Goal: Task Accomplishment & Management: Use online tool/utility

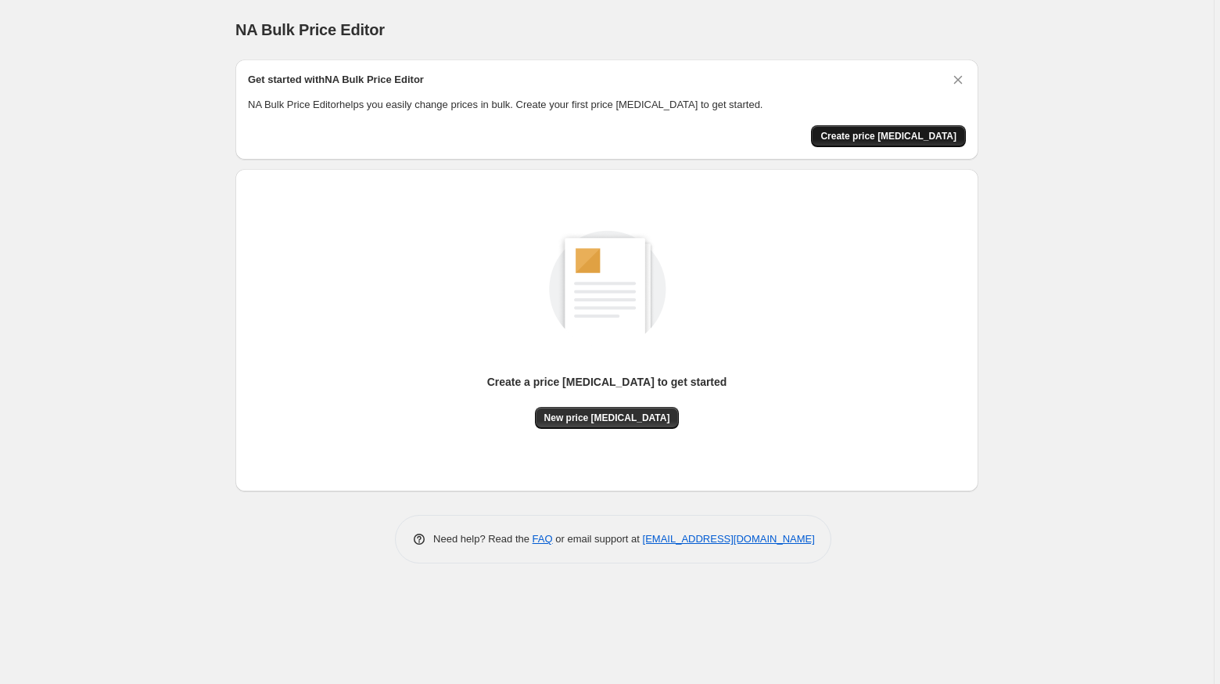
click at [912, 143] on button "Create price [MEDICAL_DATA]" at bounding box center [888, 136] width 155 height 22
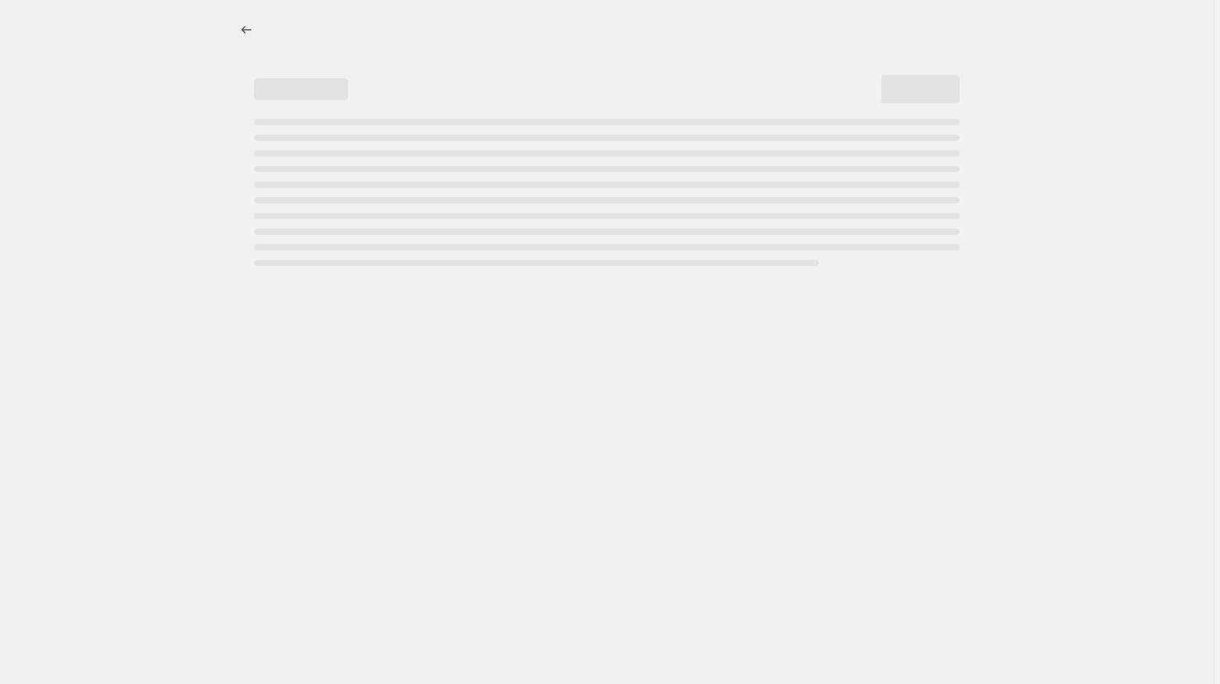
select select "percentage"
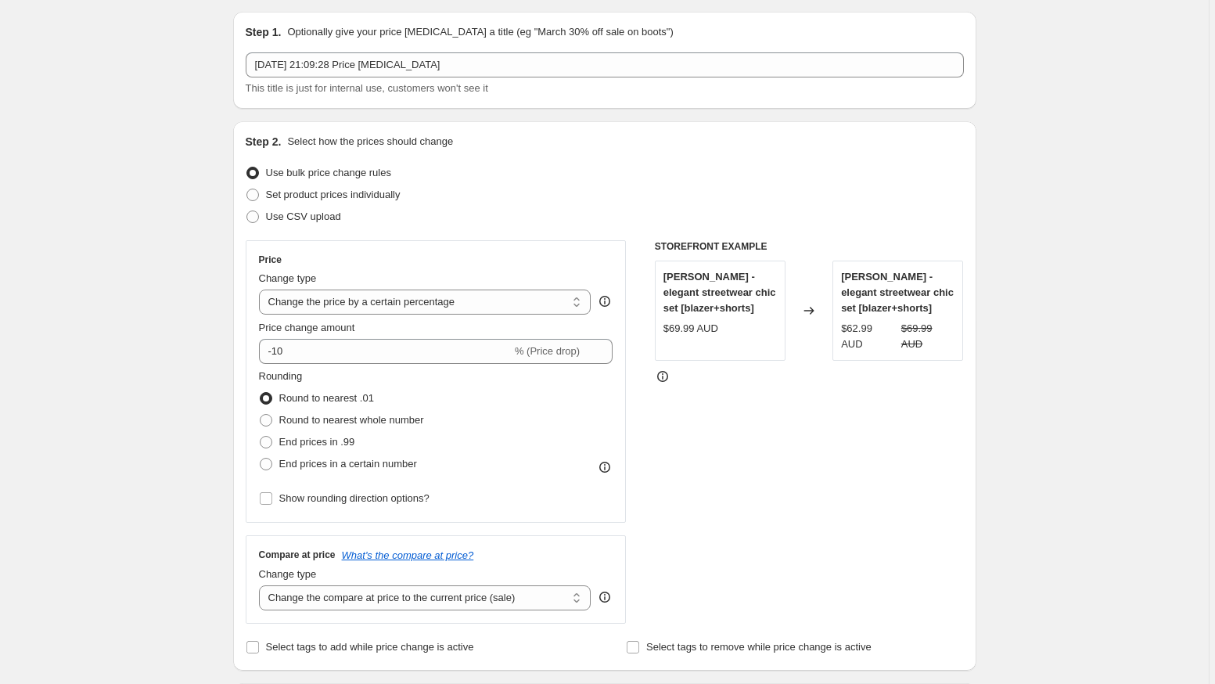
scroll to position [52, 0]
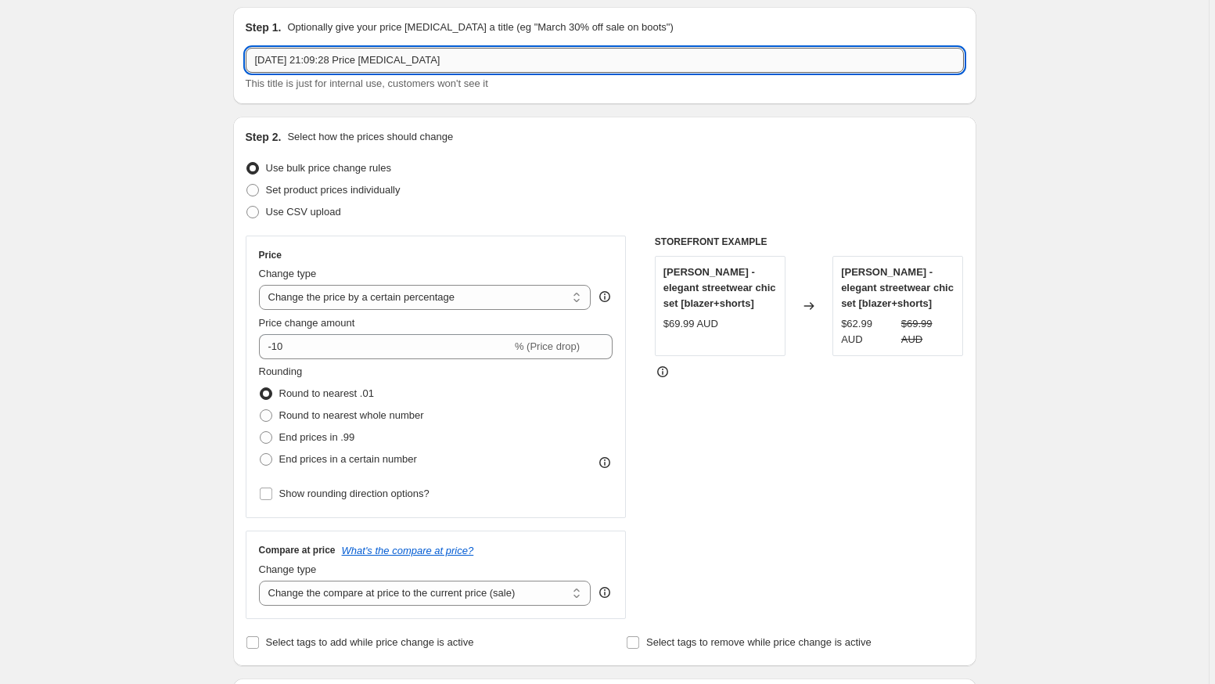
click at [340, 49] on input "13 Oct 2025, 21:09:28 Price change job" at bounding box center [605, 60] width 718 height 25
type input "USD rounding to 0.95"
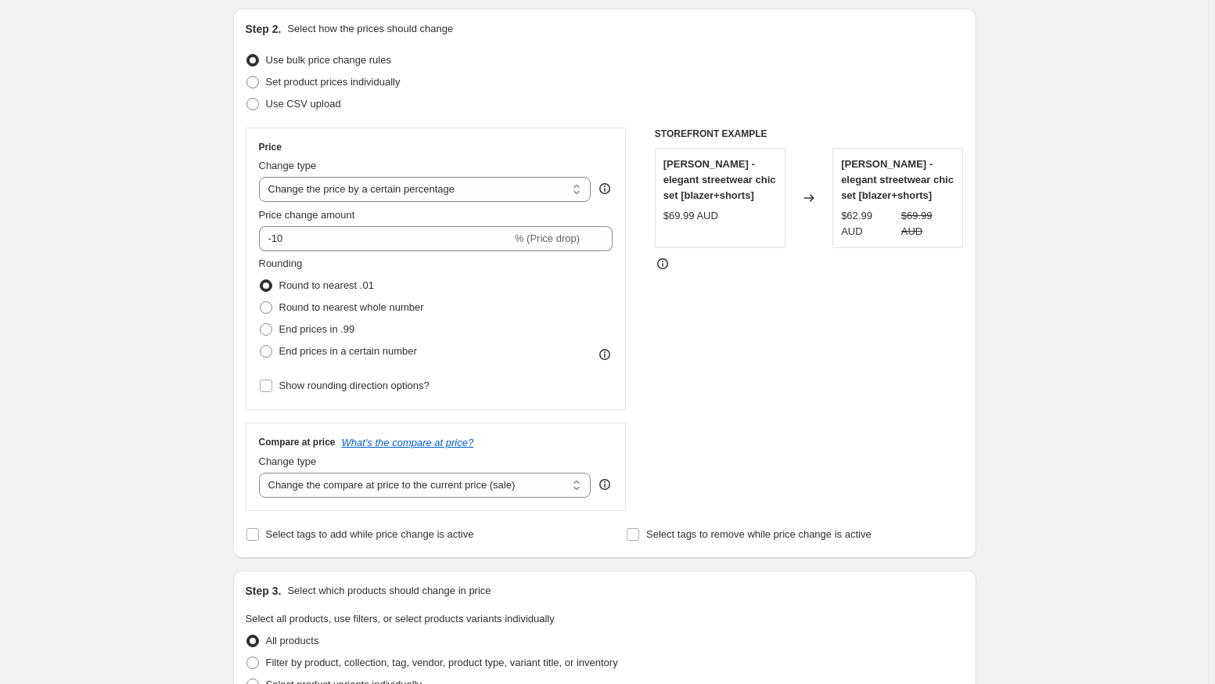
scroll to position [161, 0]
click at [417, 186] on select "Change the price to a certain amount Change the price by a certain amount Chang…" at bounding box center [425, 188] width 332 height 25
click at [490, 192] on select "Change the price to a certain amount Change the price by a certain amount Chang…" at bounding box center [425, 188] width 332 height 25
click at [422, 175] on div "Change type Change the price to a certain amount Change the price by a certain …" at bounding box center [425, 179] width 332 height 44
click at [422, 177] on select "Change the price to a certain amount Change the price by a certain amount Chang…" at bounding box center [425, 188] width 332 height 25
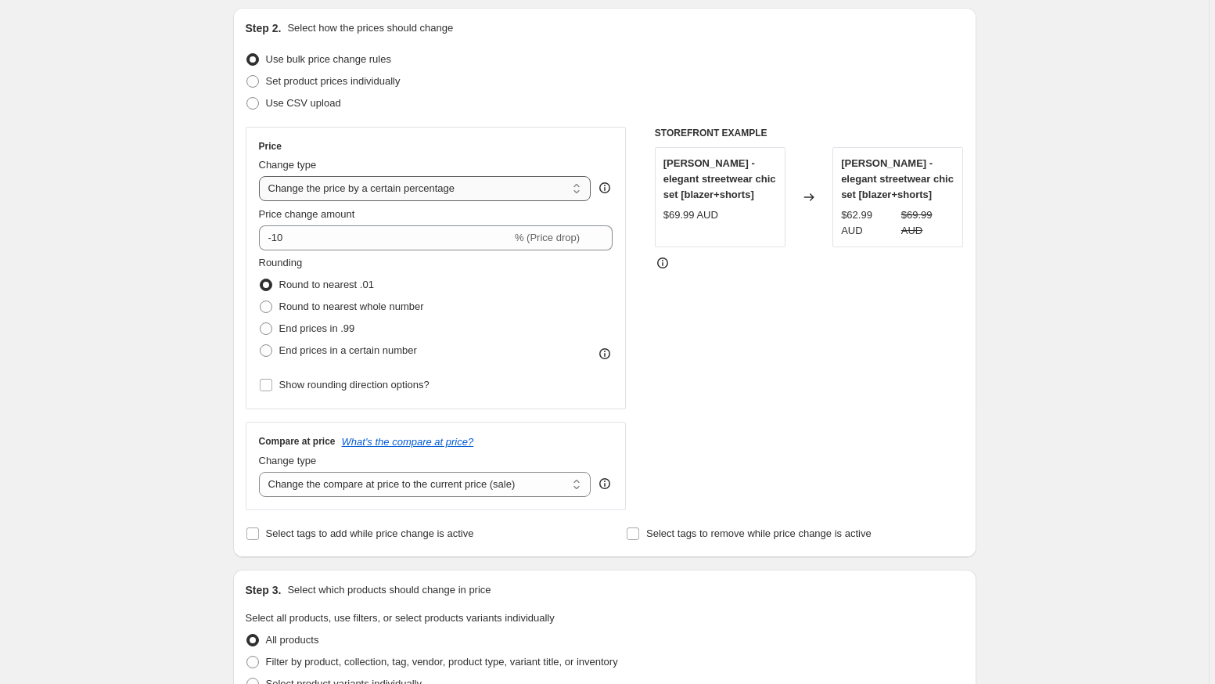
select select "no_change"
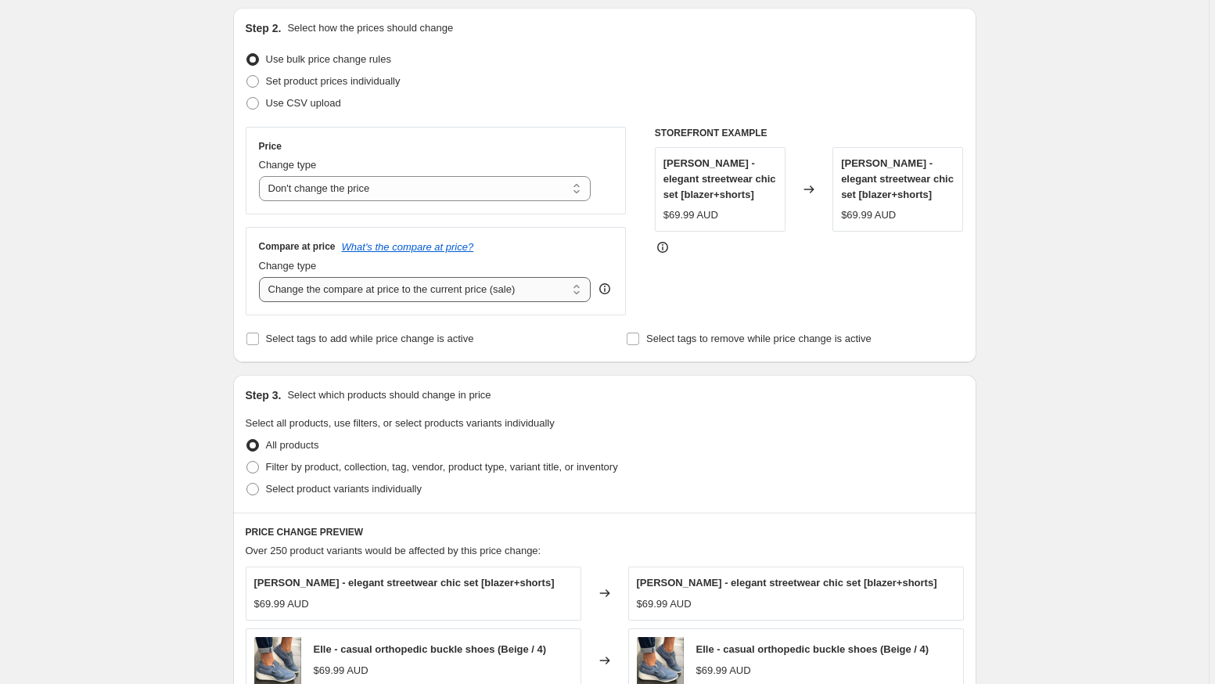
click at [318, 296] on select "Change the compare at price to the current price (sale) Change the compare at p…" at bounding box center [425, 289] width 332 height 25
select select "to"
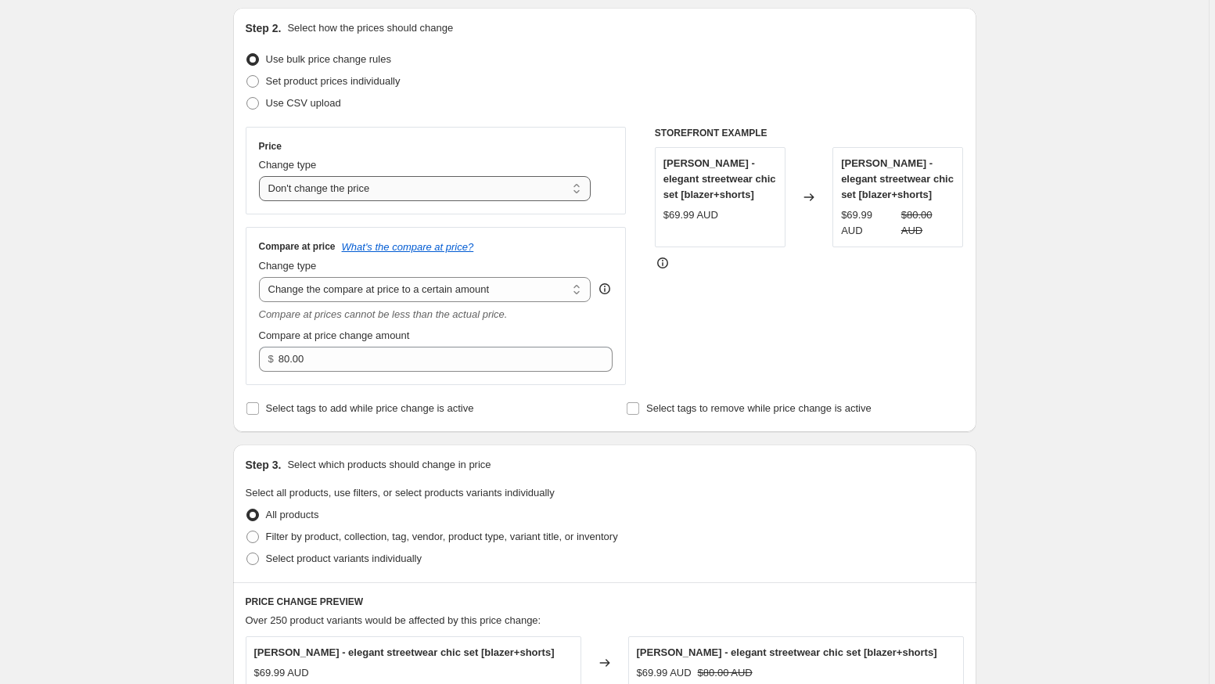
type input "USD rounding to 0.99"
click at [432, 193] on select "Change the price to a certain amount Change the price by a certain amount Chang…" at bounding box center [425, 188] width 332 height 25
select select "to"
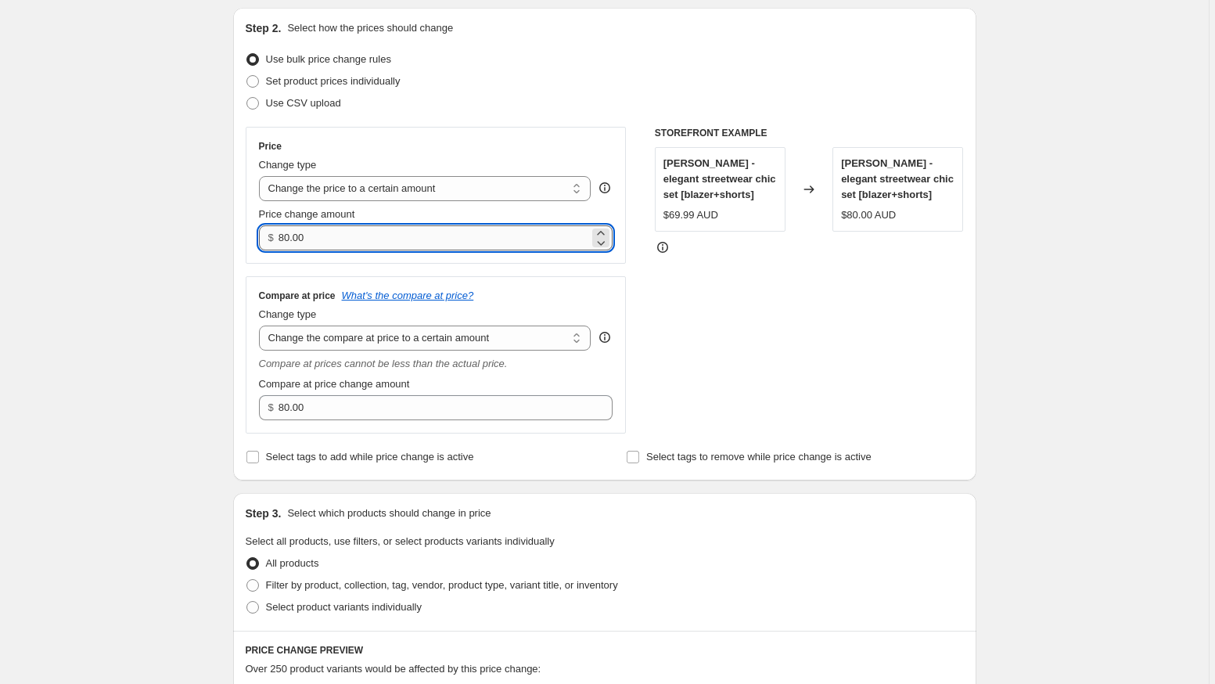
click at [321, 236] on input "80.00" at bounding box center [433, 237] width 311 height 25
type input "0.00"
click at [182, 272] on div "Create new price change job. This page is ready Create new price change job Dra…" at bounding box center [604, 577] width 1208 height 1477
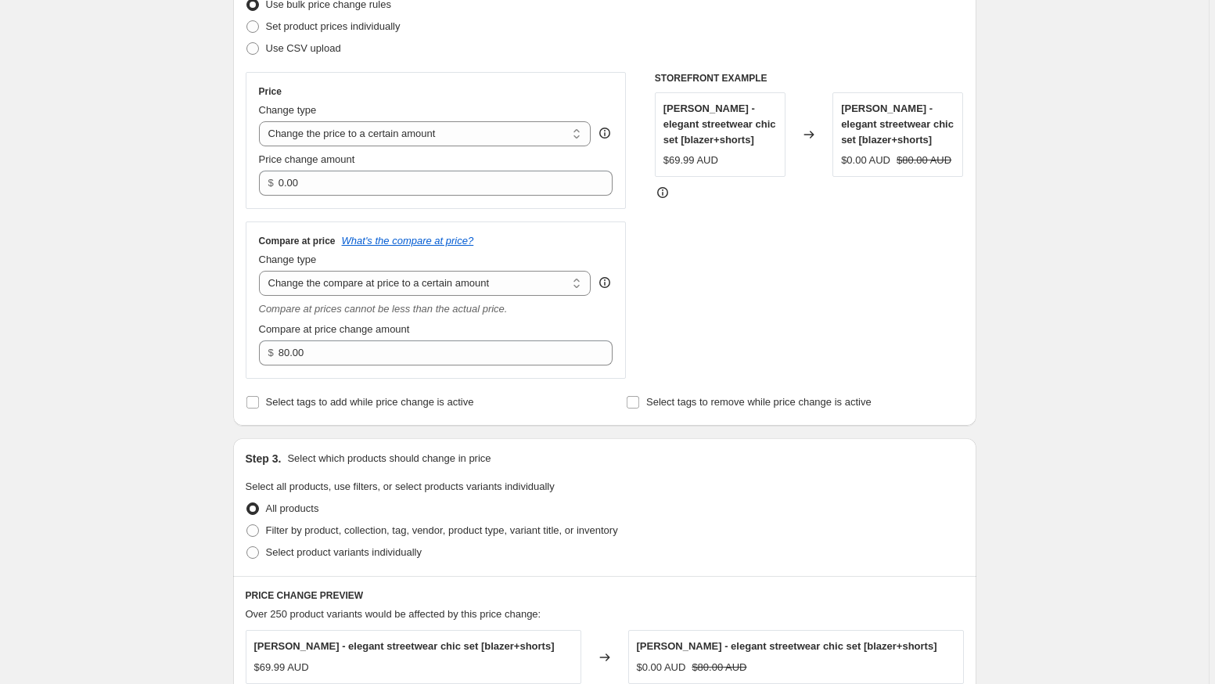
scroll to position [185, 0]
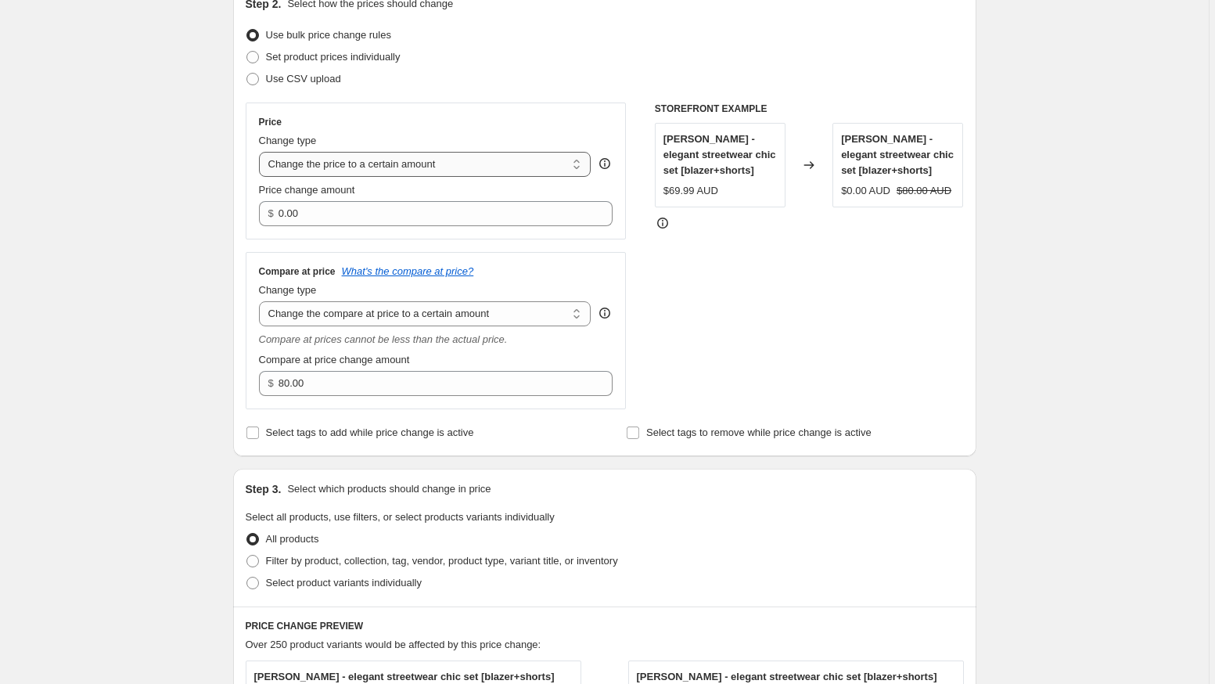
click at [370, 167] on select "Change the price to a certain amount Change the price by a certain amount Chang…" at bounding box center [425, 164] width 332 height 25
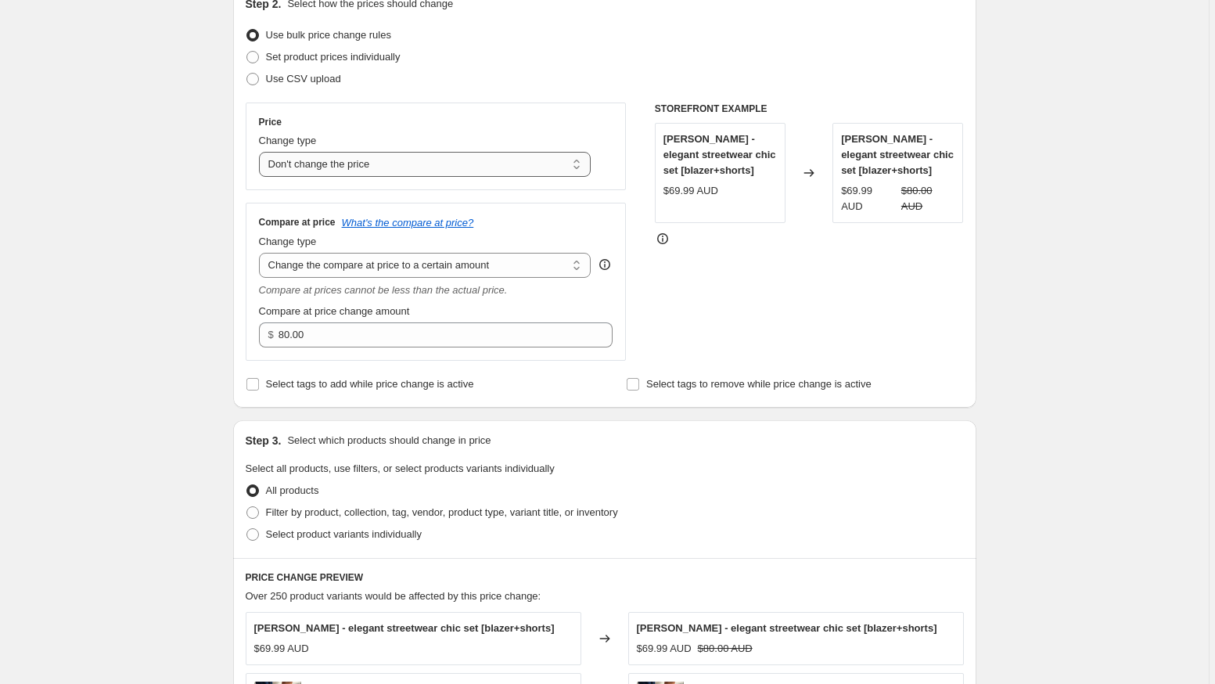
click at [369, 155] on select "Change the price to a certain amount Change the price by a certain amount Chang…" at bounding box center [425, 164] width 332 height 25
select select "percentage"
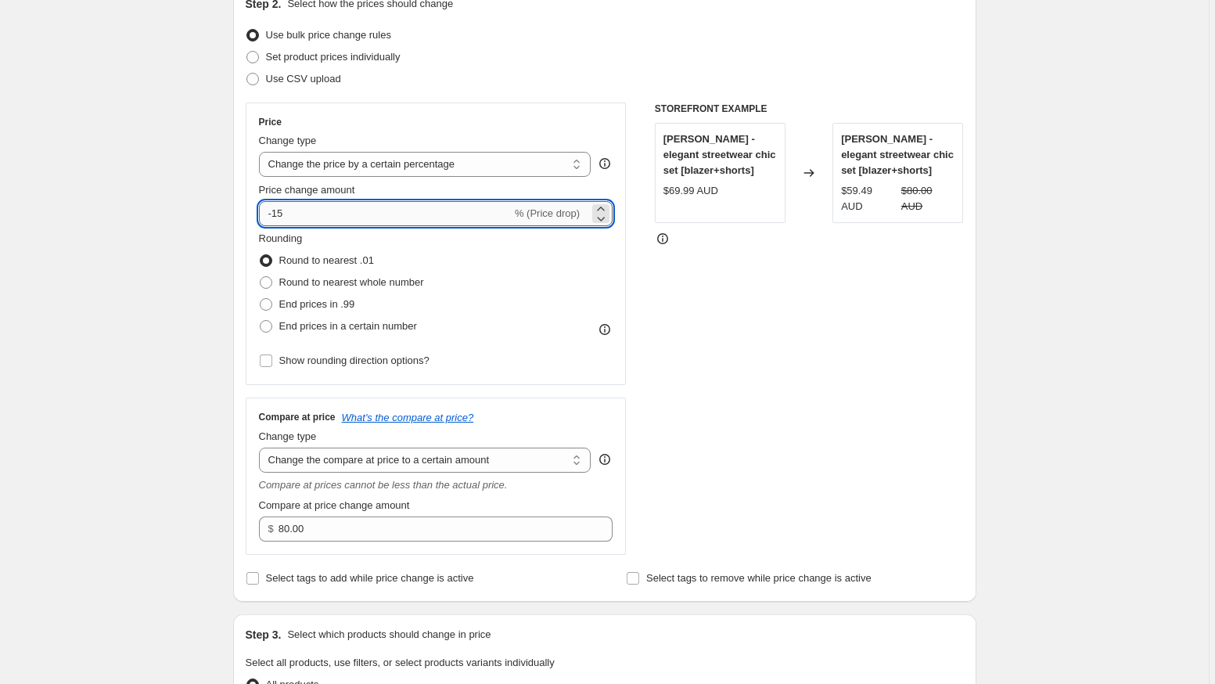
click at [321, 217] on input "-15" at bounding box center [385, 213] width 253 height 25
type input "0"
click at [208, 270] on div "Create new price change job. This page is ready Create new price change job Dra…" at bounding box center [604, 626] width 1208 height 1622
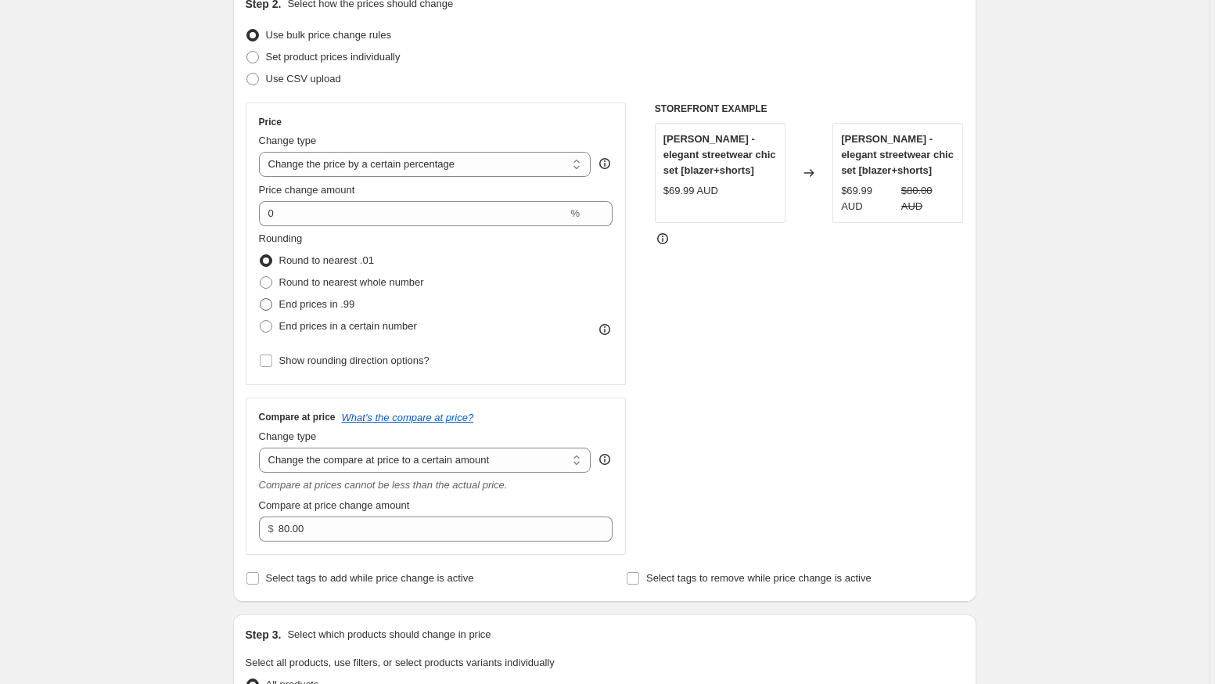
click at [272, 302] on span at bounding box center [266, 304] width 13 height 13
click at [260, 299] on input "End prices in .99" at bounding box center [260, 298] width 1 height 1
radio input "true"
click at [355, 456] on select "Change the compare at price to the current price (sale) Change the compare at p…" at bounding box center [425, 459] width 332 height 25
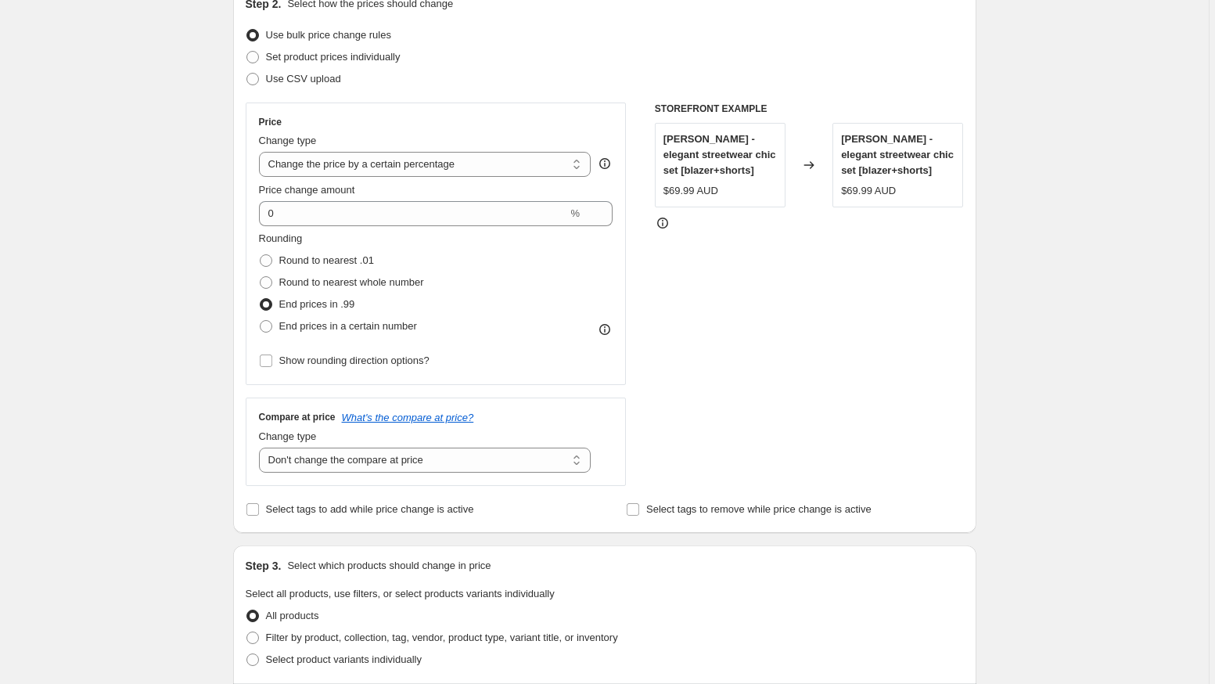
click at [217, 451] on div "Create new price change job. This page is ready Create new price change job Dra…" at bounding box center [604, 591] width 781 height 1553
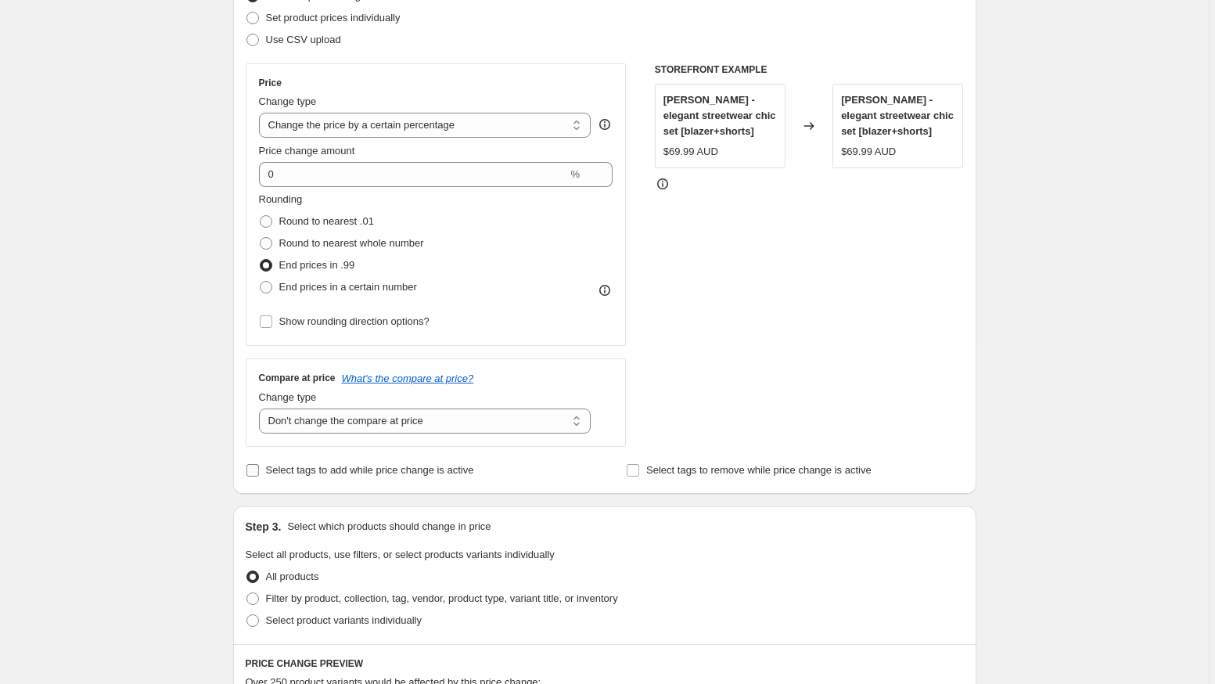
scroll to position [286, 0]
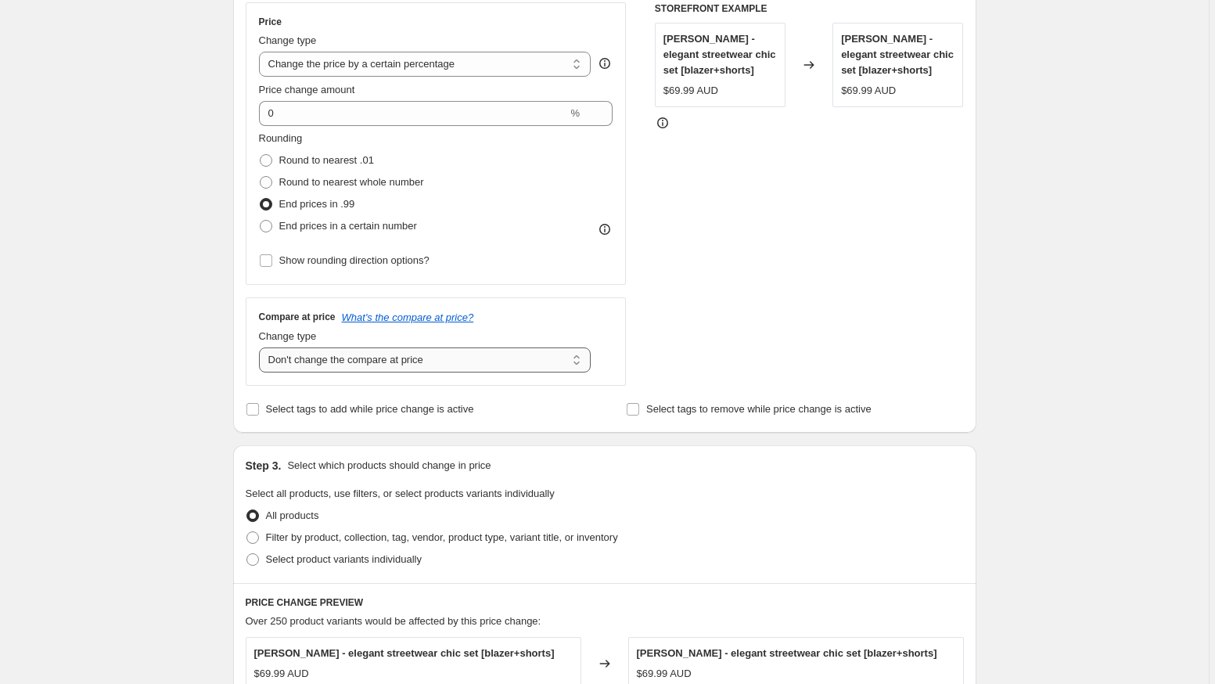
click at [462, 361] on select "Change the compare at price to the current price (sale) Change the compare at p…" at bounding box center [425, 359] width 332 height 25
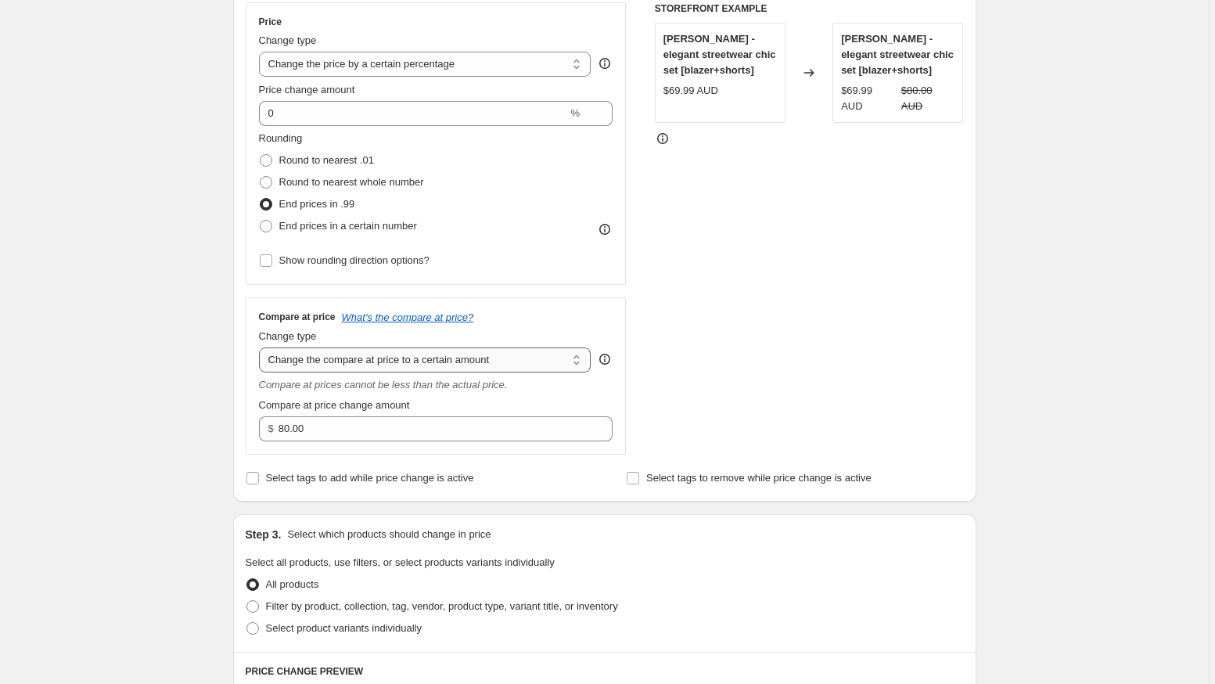
click at [371, 361] on select "Change the compare at price to the current price (sale) Change the compare at p…" at bounding box center [425, 359] width 332 height 25
select select "percentage"
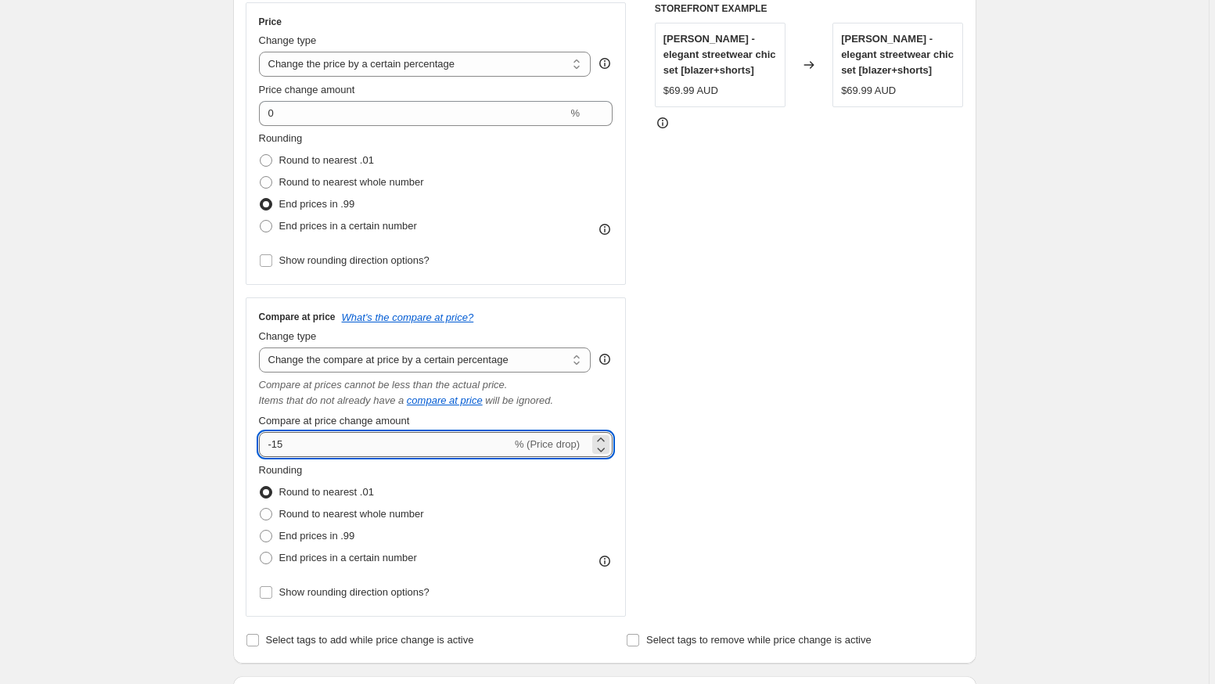
click at [307, 445] on input "-15" at bounding box center [385, 444] width 253 height 25
type input "0"
click at [138, 483] on div "Create new price change job. This page is ready Create new price change job Dra…" at bounding box center [604, 606] width 1208 height 1784
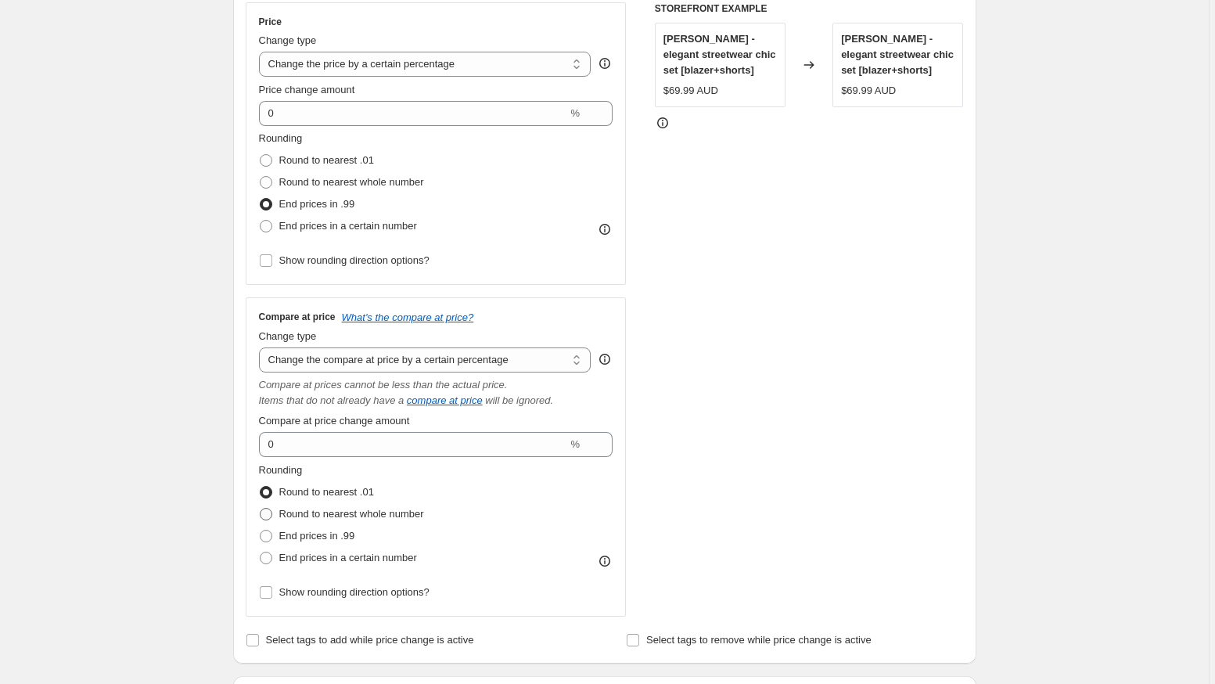
click at [272, 513] on span at bounding box center [266, 514] width 13 height 13
click at [260, 508] on input "Round to nearest whole number" at bounding box center [260, 508] width 1 height 1
radio input "true"
click at [181, 537] on div "Create new price change job. This page is ready Create new price change job Dra…" at bounding box center [604, 606] width 1208 height 1784
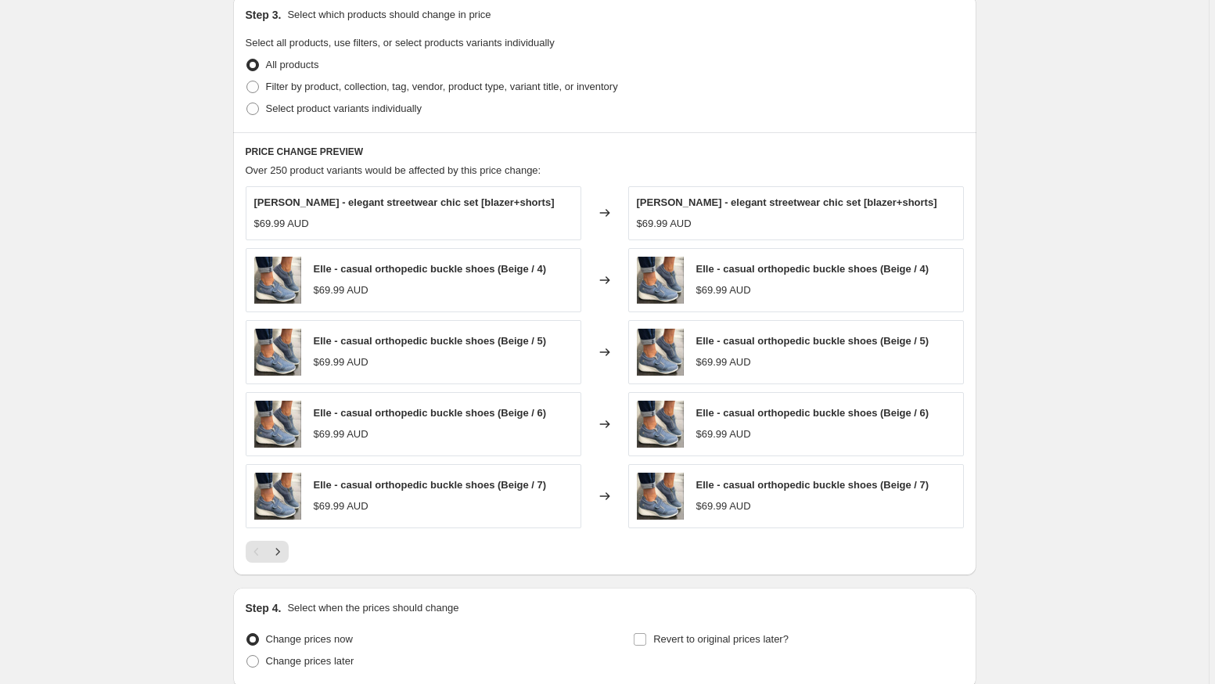
scroll to position [1100, 0]
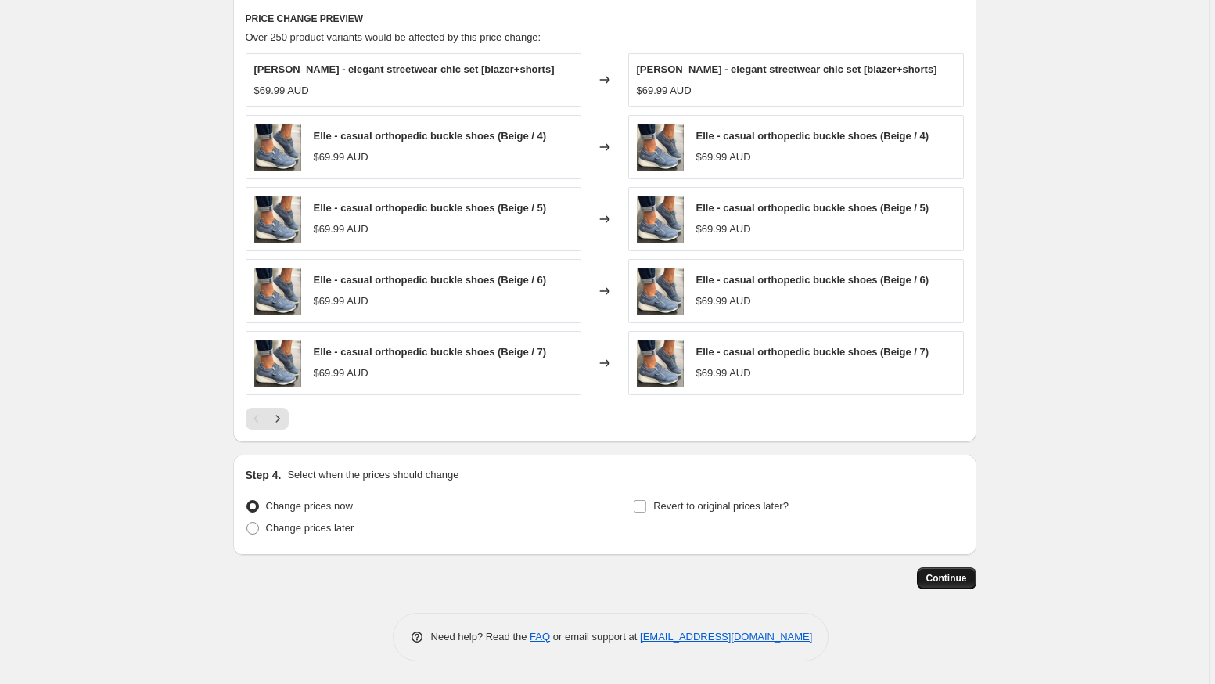
click at [943, 576] on span "Continue" at bounding box center [946, 578] width 41 height 13
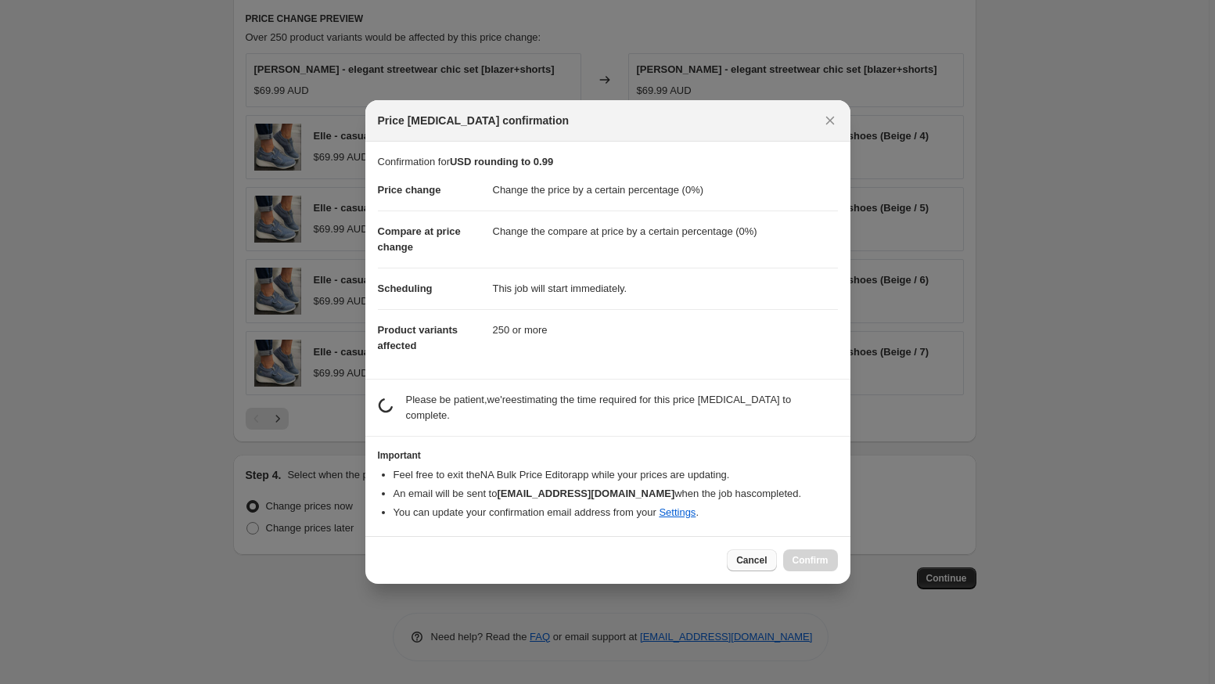
click at [752, 556] on span "Cancel" at bounding box center [751, 560] width 31 height 13
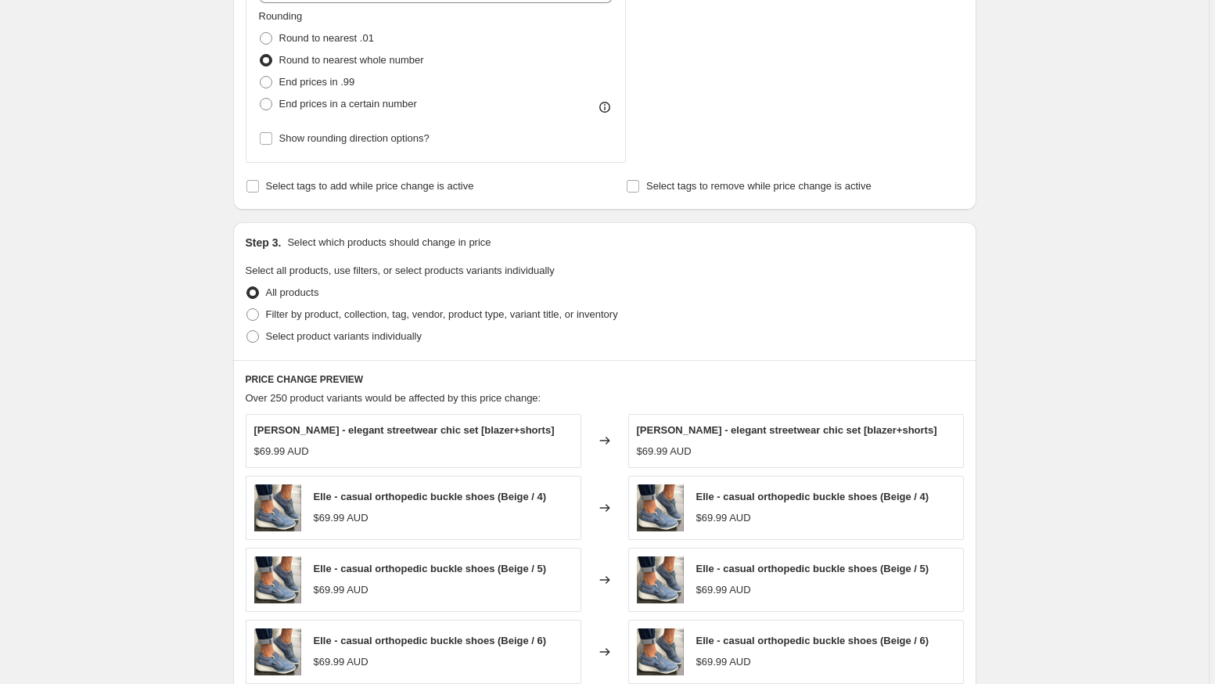
scroll to position [741, 0]
click at [263, 314] on label "Filter by product, collection, tag, vendor, product type, variant title, or inv…" at bounding box center [432, 313] width 372 height 22
click at [247, 307] on input "Filter by product, collection, tag, vendor, product type, variant title, or inv…" at bounding box center [246, 307] width 1 height 1
radio input "true"
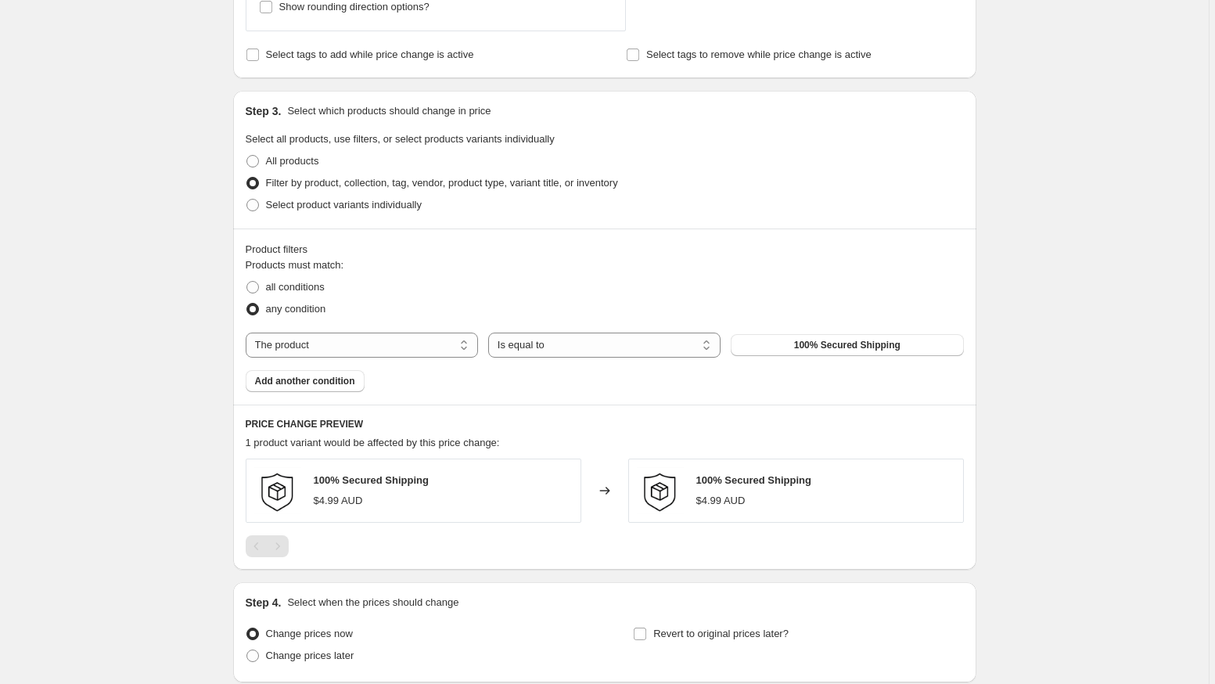
scroll to position [873, 0]
click at [783, 343] on button "100% Secured Shipping" at bounding box center [847, 343] width 232 height 22
click at [302, 379] on span "Add another condition" at bounding box center [305, 378] width 100 height 13
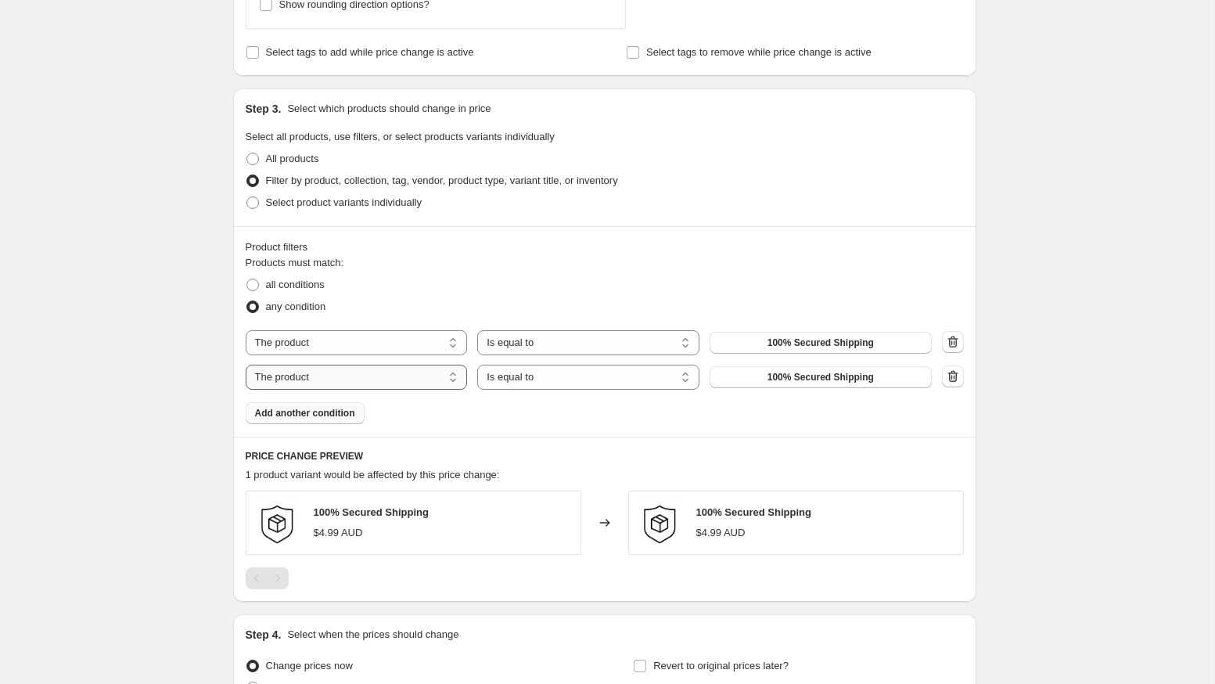
click at [311, 374] on select "The product The product's collection The product's tag The product's vendor The…" at bounding box center [357, 377] width 222 height 25
click at [954, 375] on icon "button" at bounding box center [953, 376] width 16 height 16
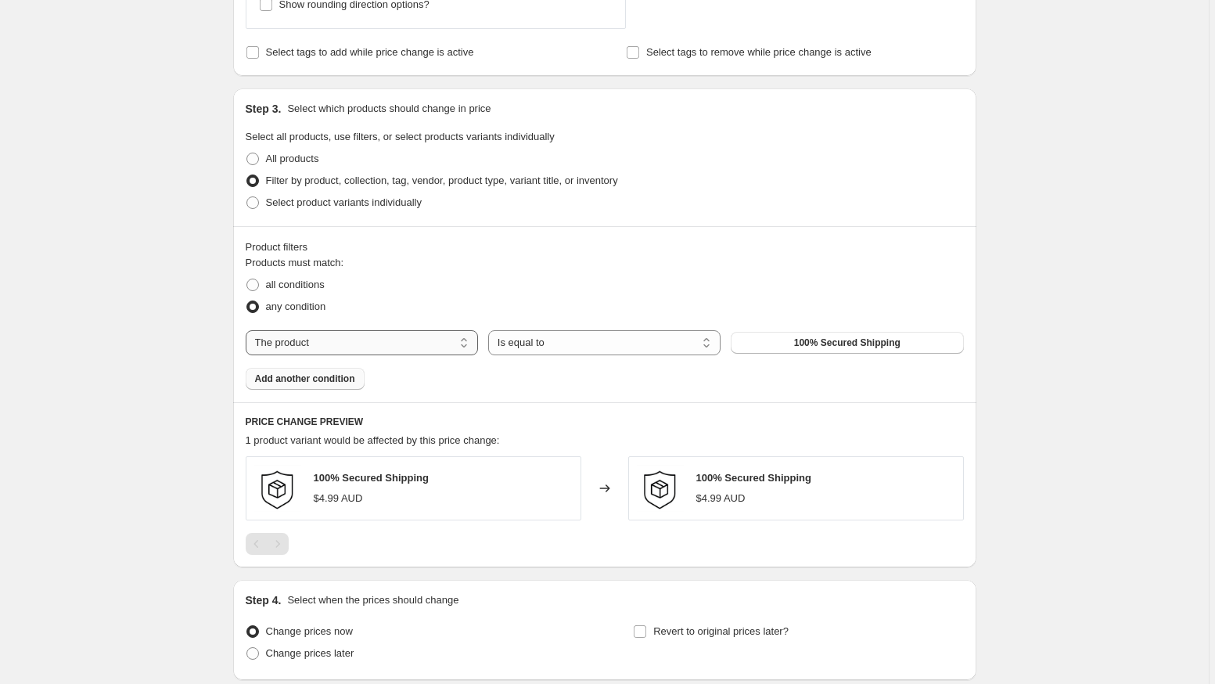
click at [398, 343] on select "The product The product's collection The product's tag The product's vendor The…" at bounding box center [362, 342] width 232 height 25
click at [262, 156] on label "All products" at bounding box center [283, 159] width 74 height 22
click at [247, 153] on input "All products" at bounding box center [246, 153] width 1 height 1
radio input "true"
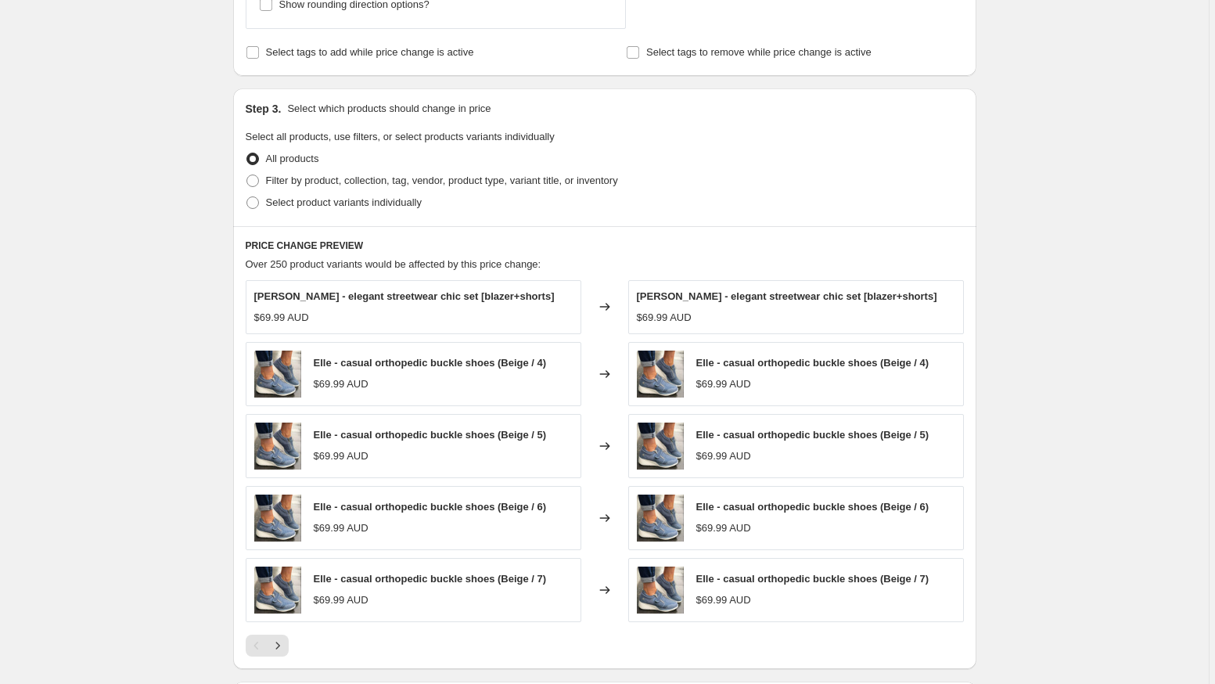
click at [1040, 254] on div "Create new price change job. This page is ready Create new price change job Dra…" at bounding box center [604, 19] width 1208 height 1784
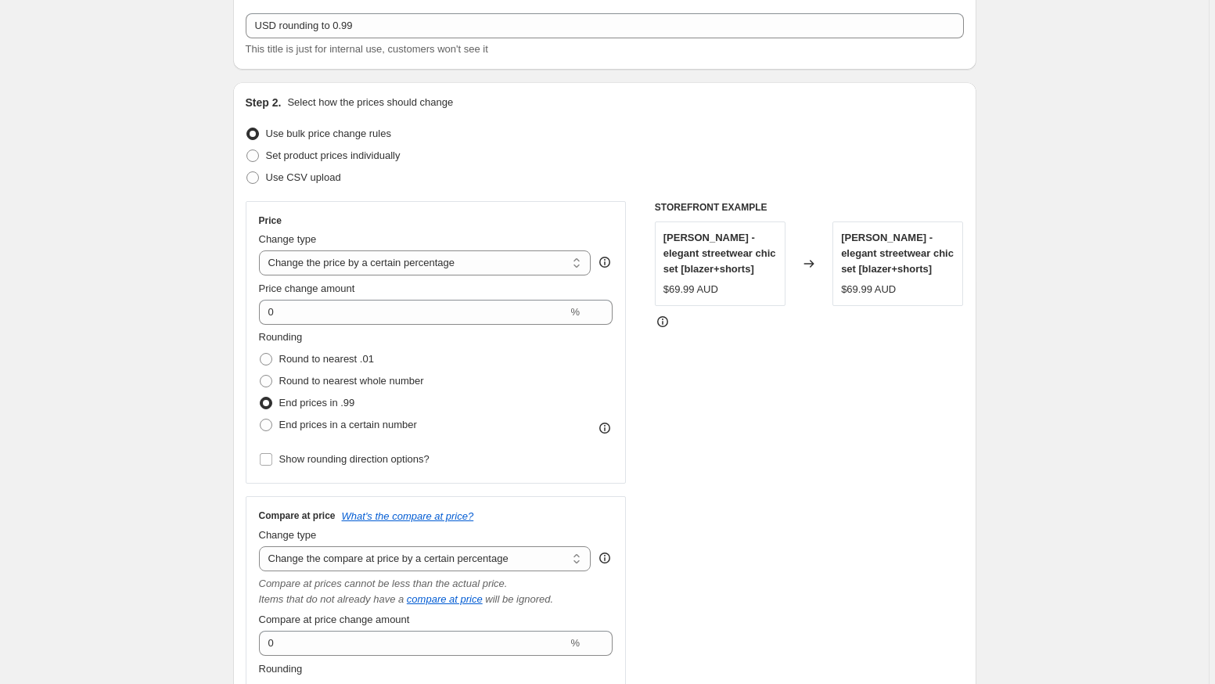
scroll to position [1100, 0]
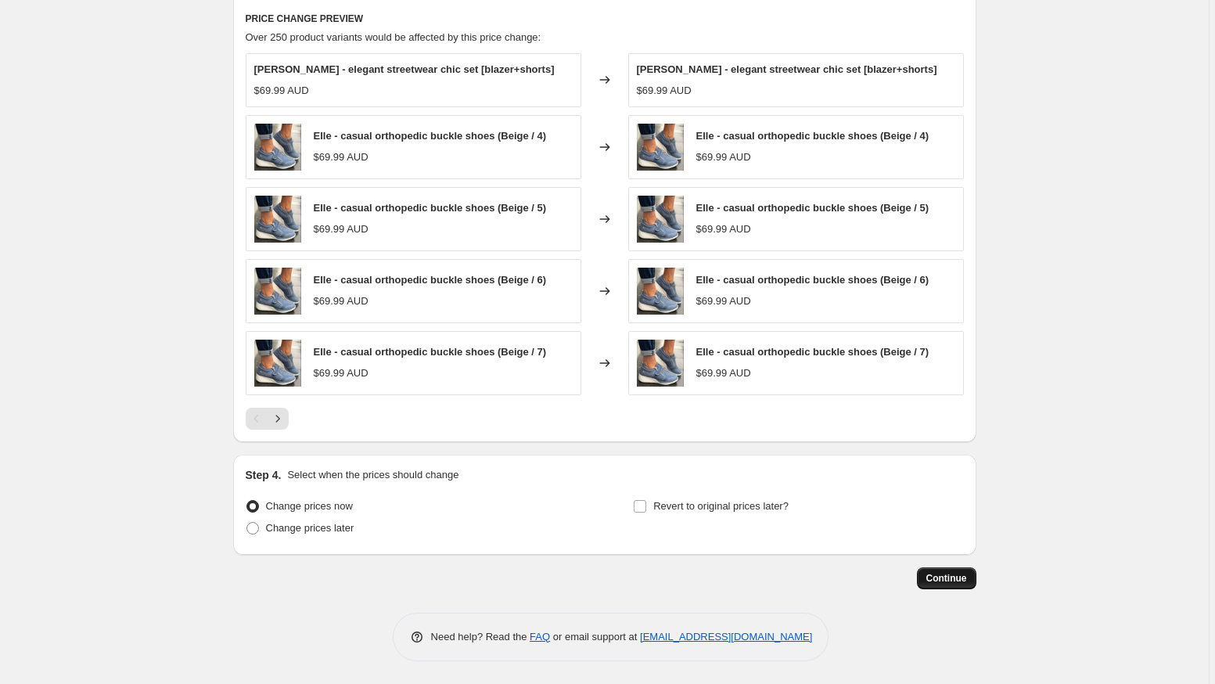
click at [951, 580] on span "Continue" at bounding box center [946, 578] width 41 height 13
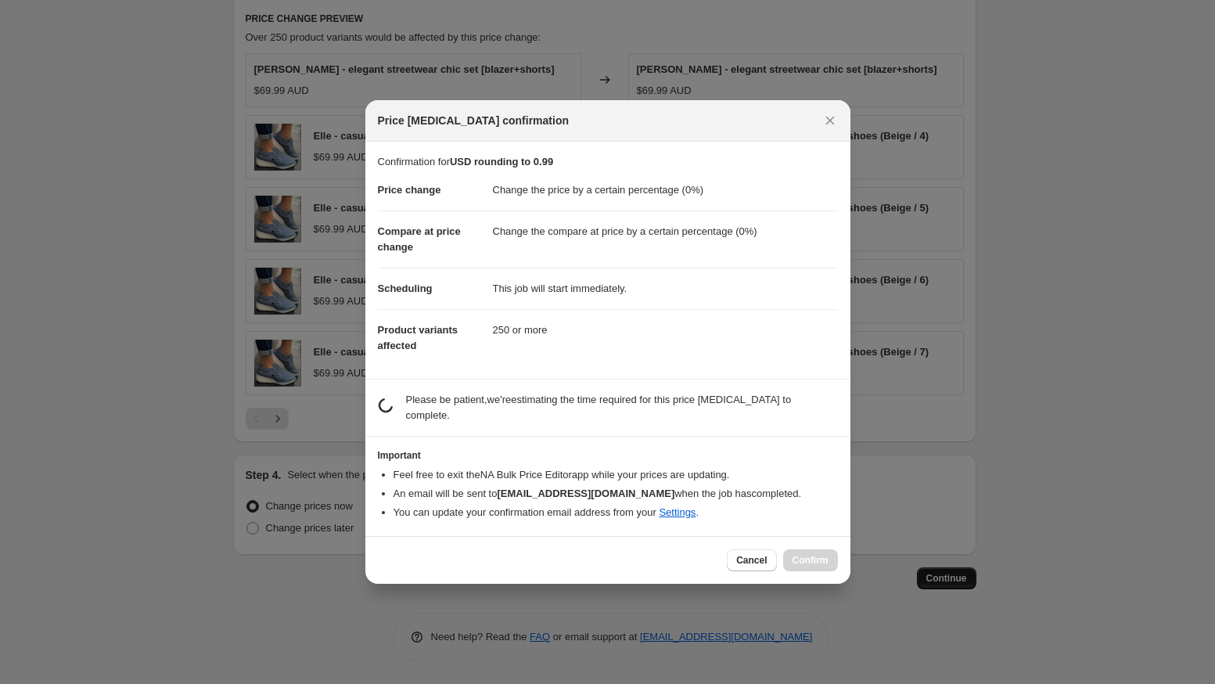
scroll to position [0, 0]
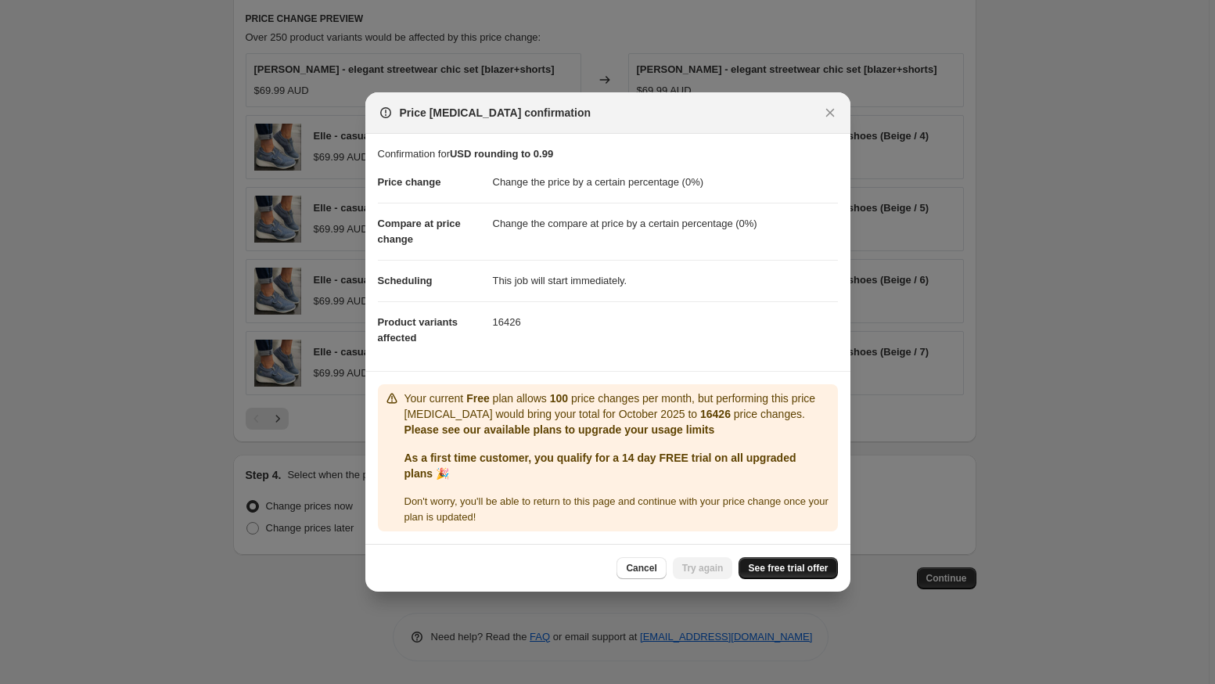
click at [776, 574] on span "See free trial offer" at bounding box center [788, 568] width 80 height 13
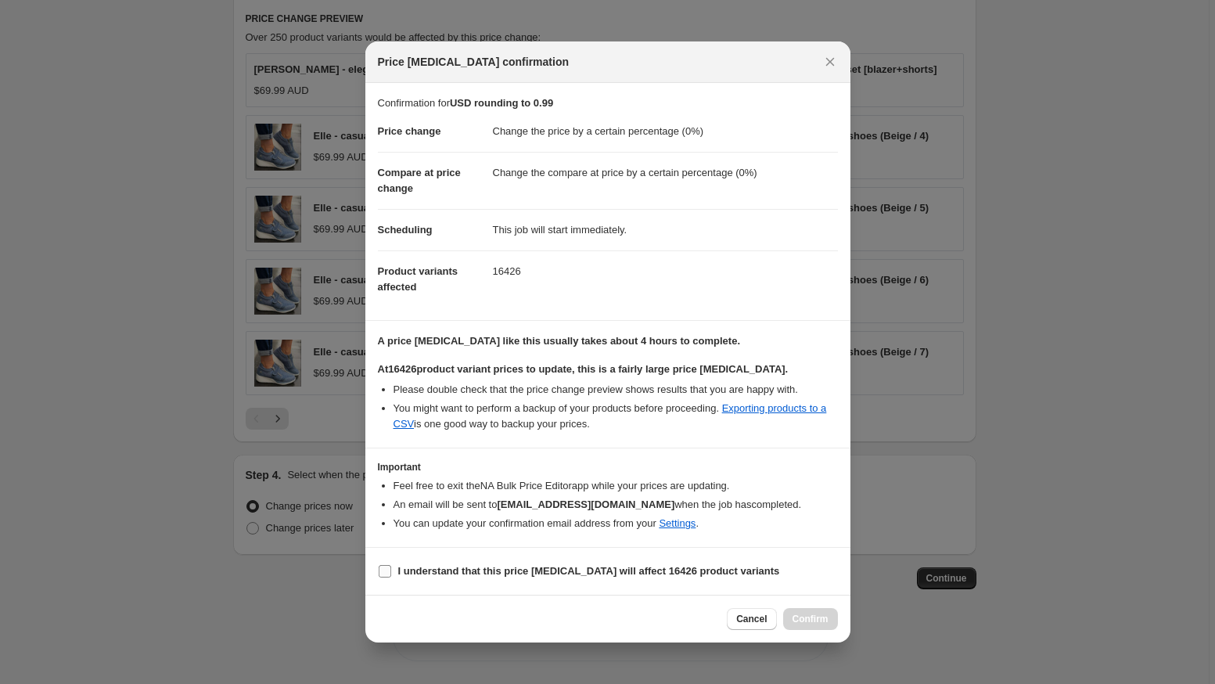
click at [387, 573] on input "I understand that this price change job will affect 16426 product variants" at bounding box center [385, 571] width 13 height 13
checkbox input "true"
click at [806, 615] on span "Confirm" at bounding box center [810, 618] width 36 height 13
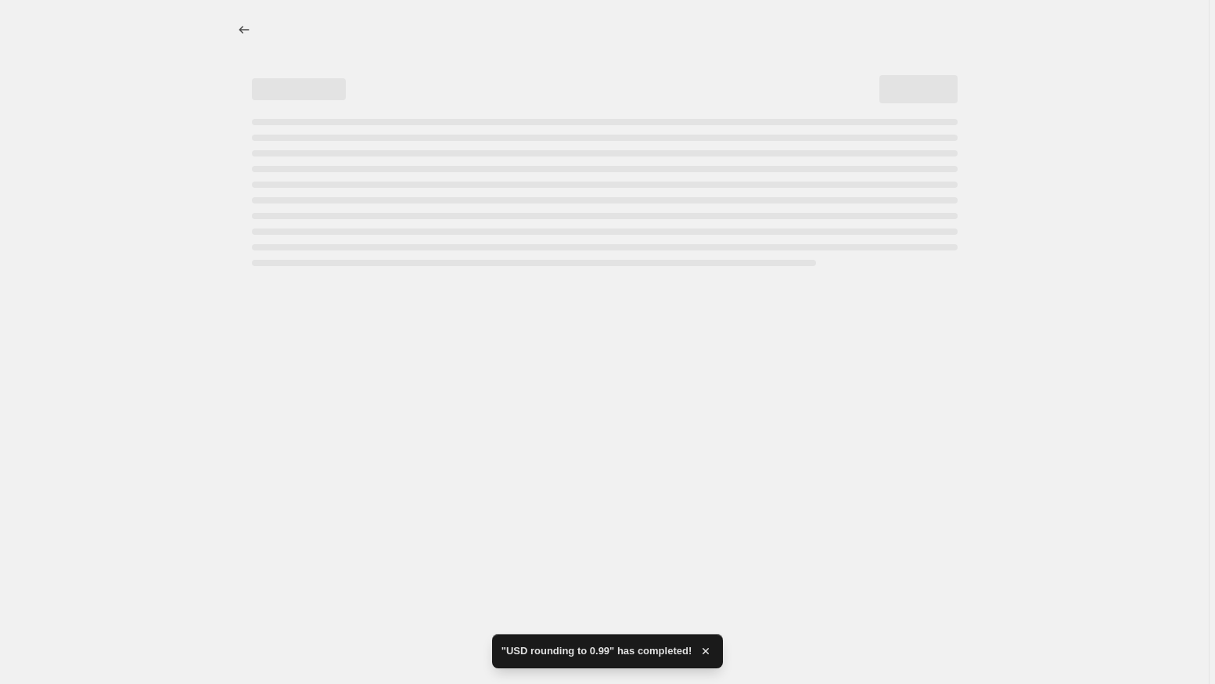
select select "percentage"
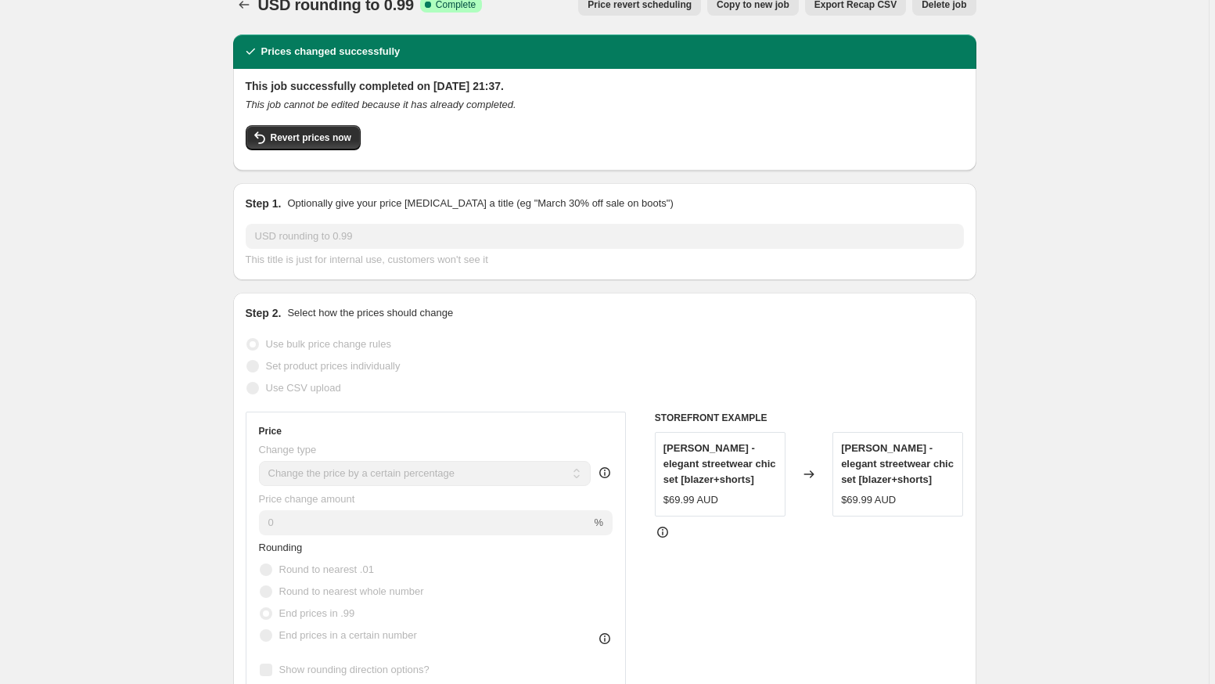
scroll to position [28, 0]
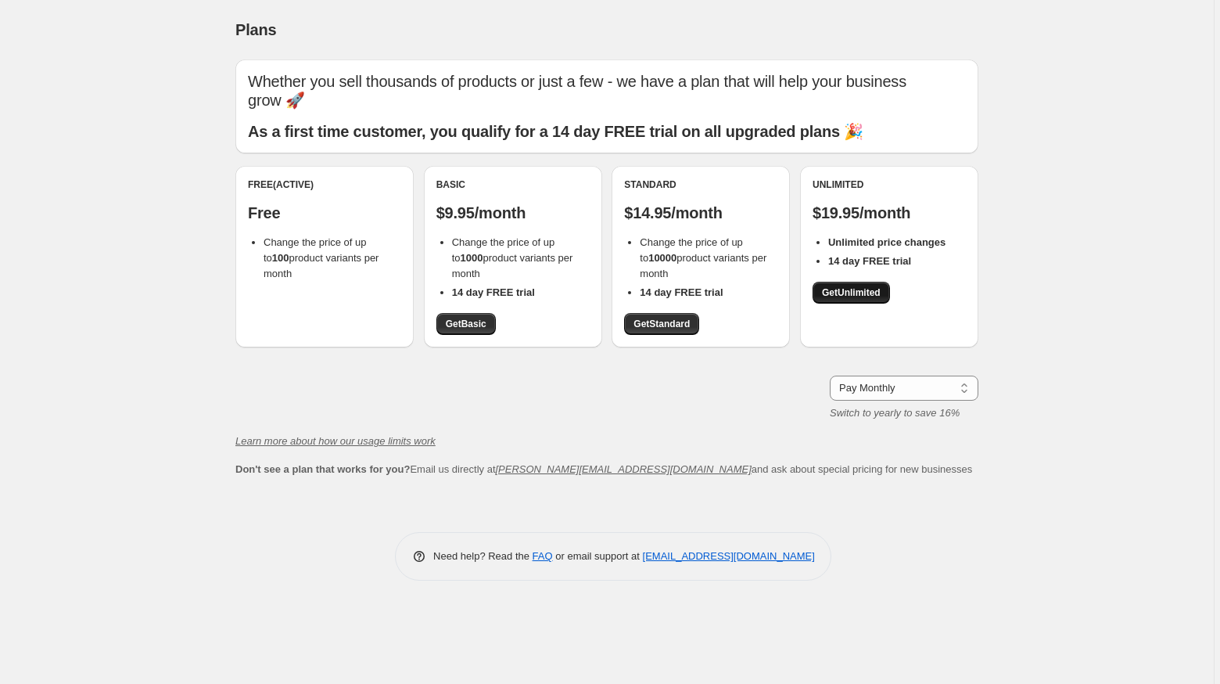
click at [854, 292] on span "Get Unlimited" at bounding box center [851, 292] width 59 height 13
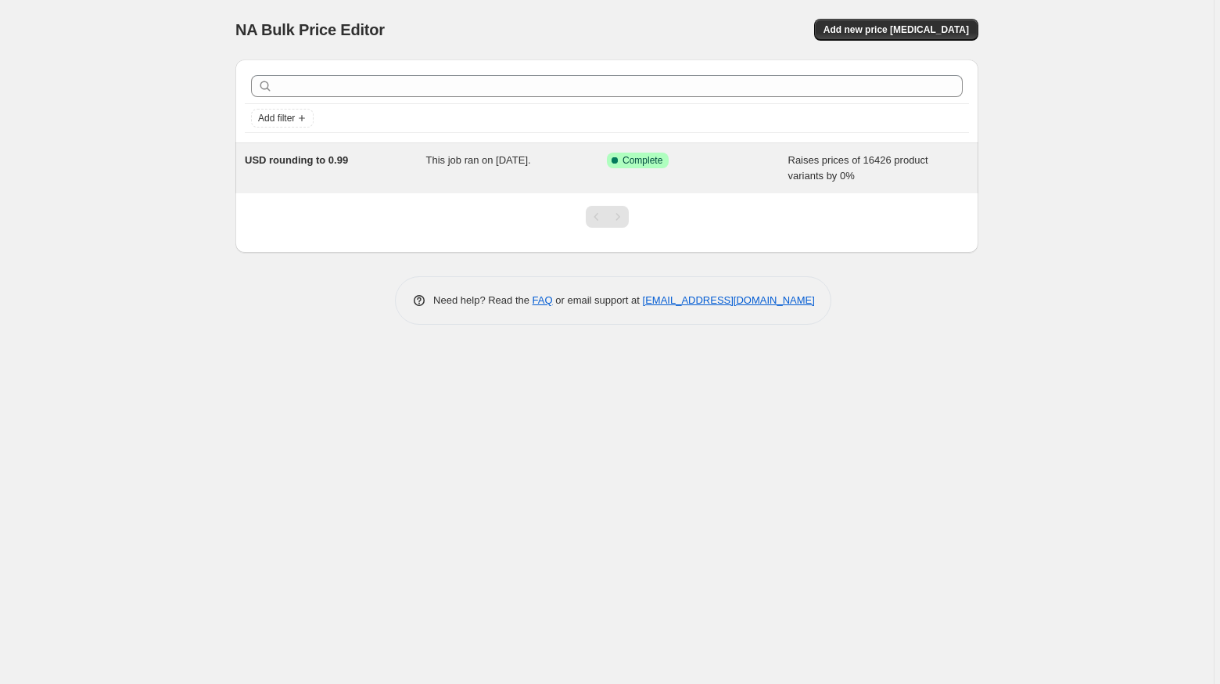
click at [745, 163] on div "Success Complete Complete" at bounding box center [686, 161] width 158 height 16
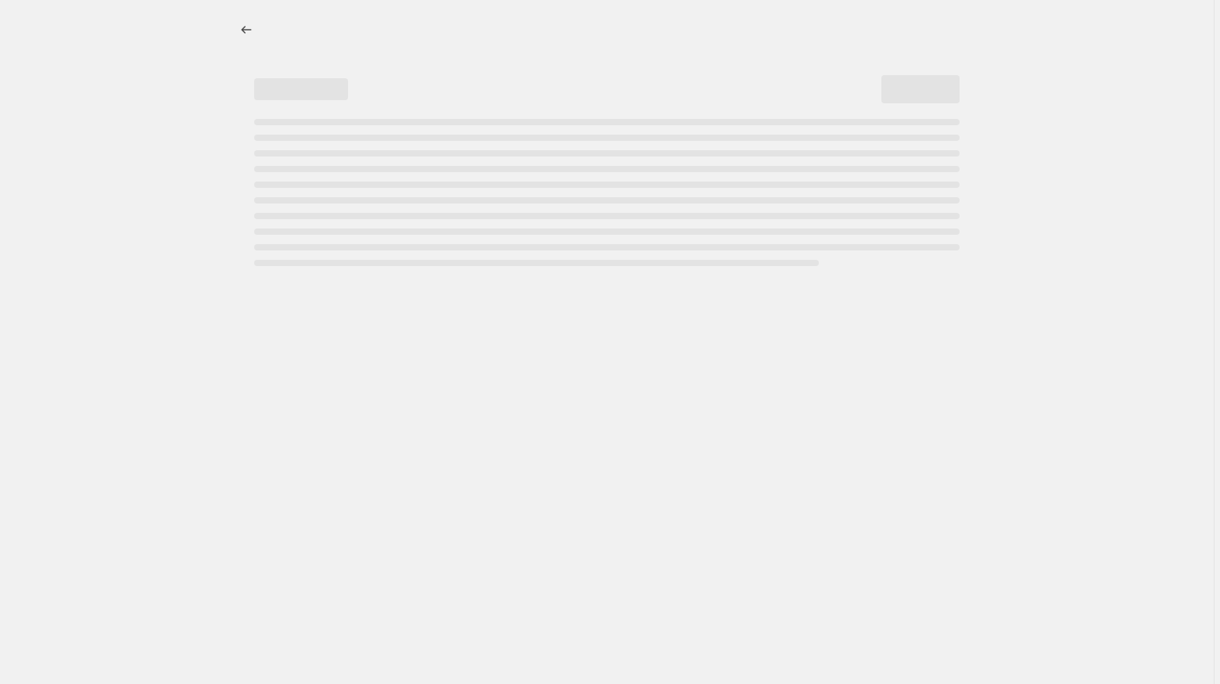
select select "percentage"
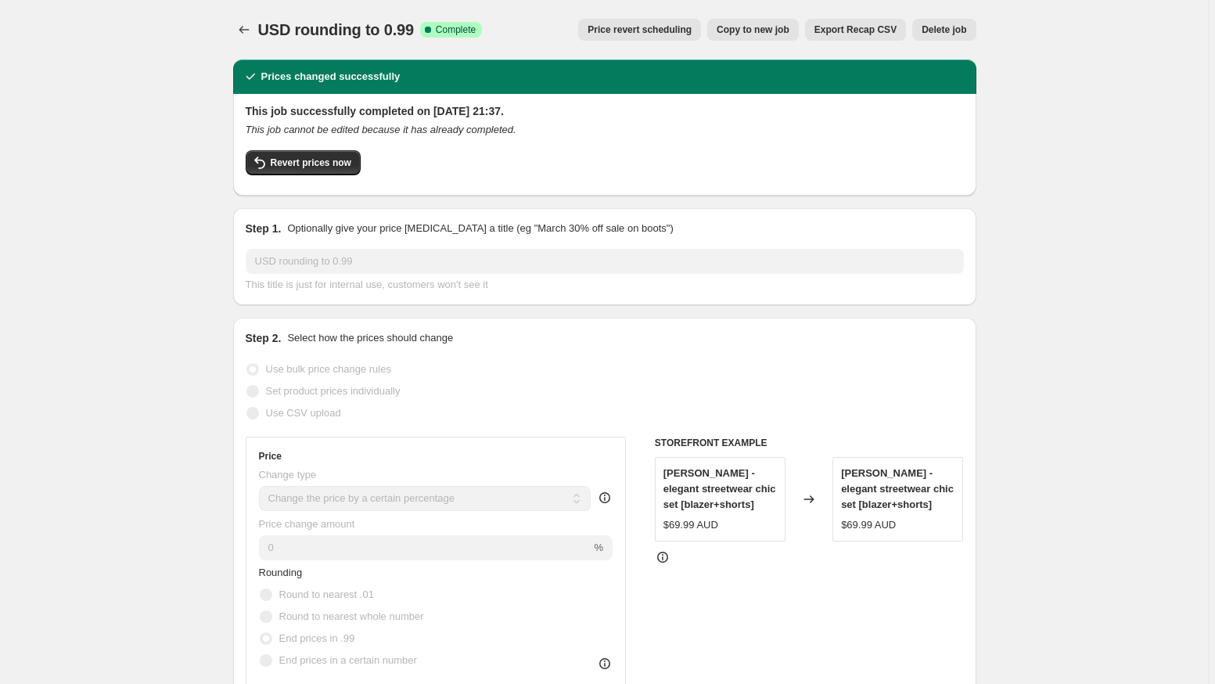
click at [938, 33] on span "Delete job" at bounding box center [943, 29] width 45 height 13
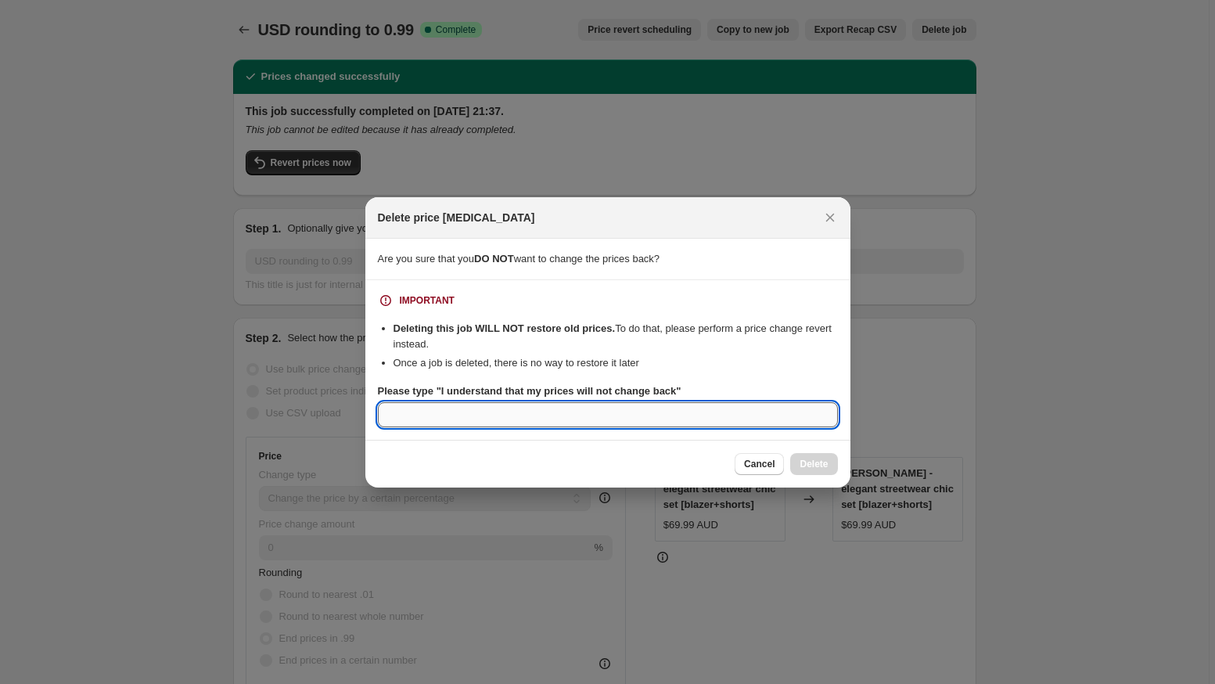
click at [576, 418] on input "Please type "I understand that my prices will not change back"" at bounding box center [608, 414] width 460 height 25
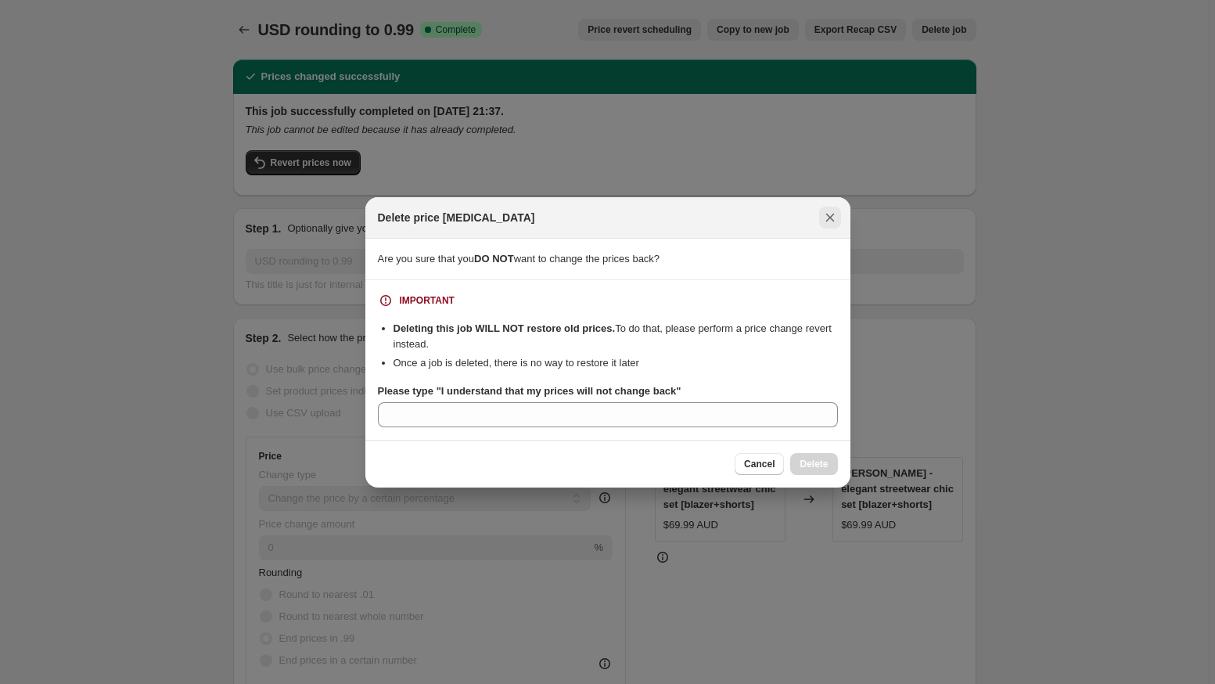
click at [832, 218] on icon "Close" at bounding box center [830, 218] width 16 height 16
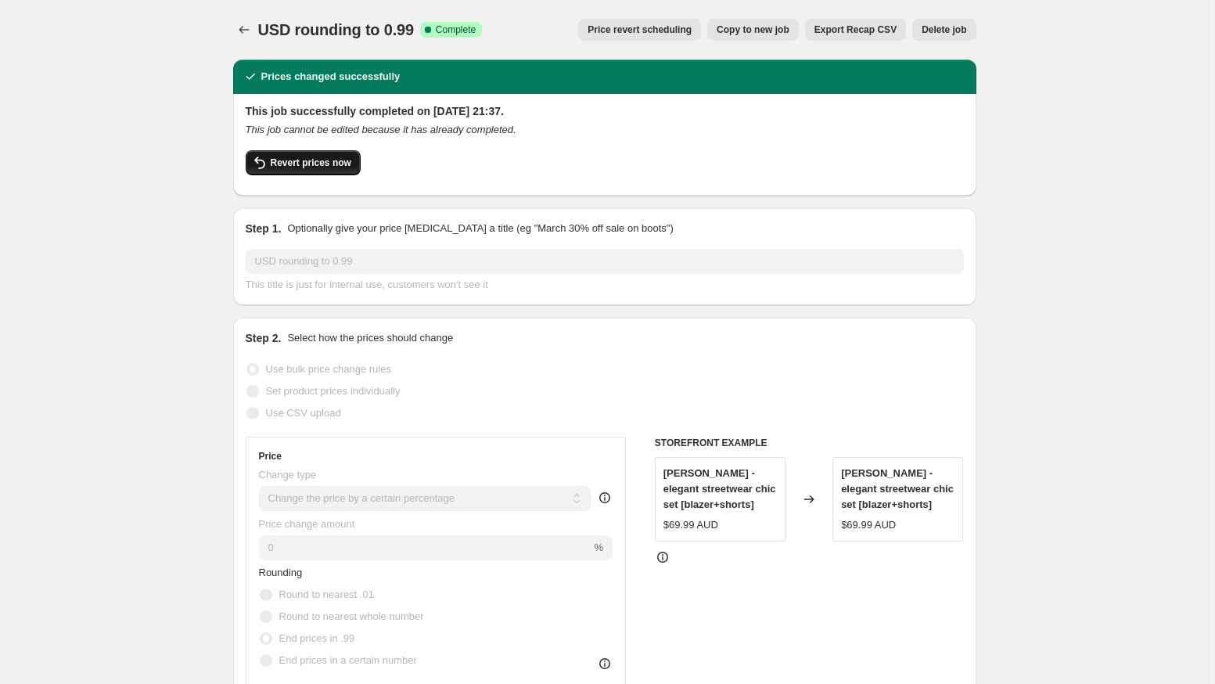
click at [314, 163] on span "Revert prices now" at bounding box center [311, 162] width 81 height 13
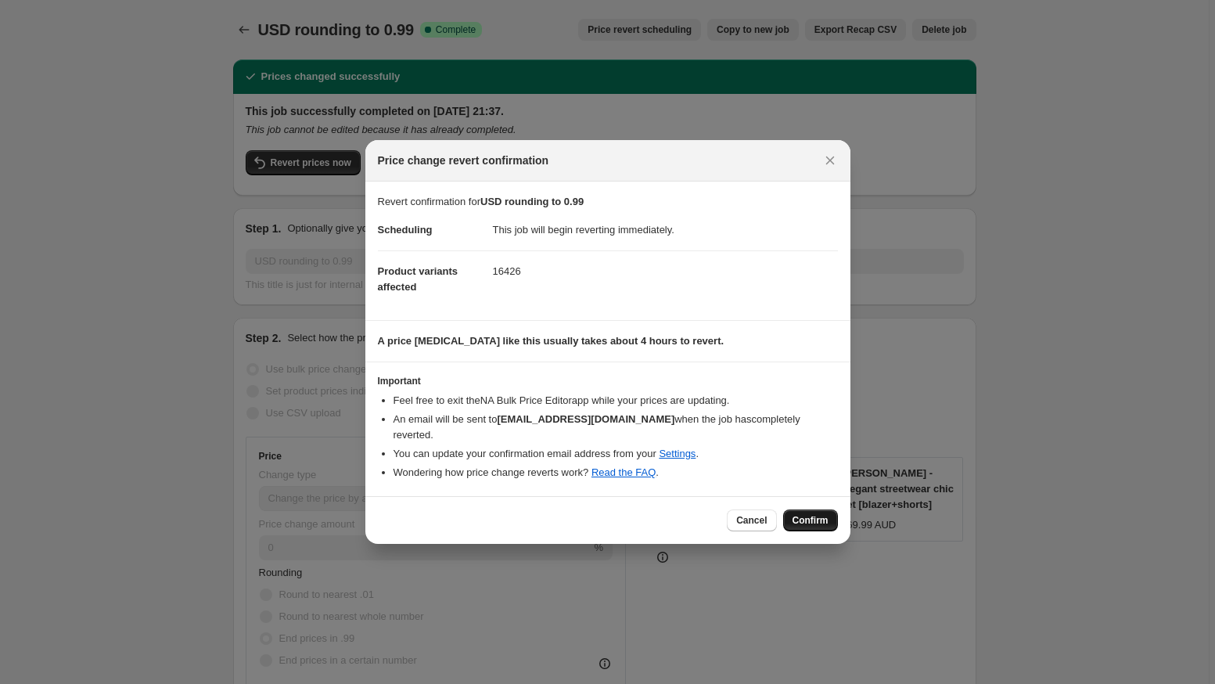
click at [810, 515] on span "Confirm" at bounding box center [810, 520] width 36 height 13
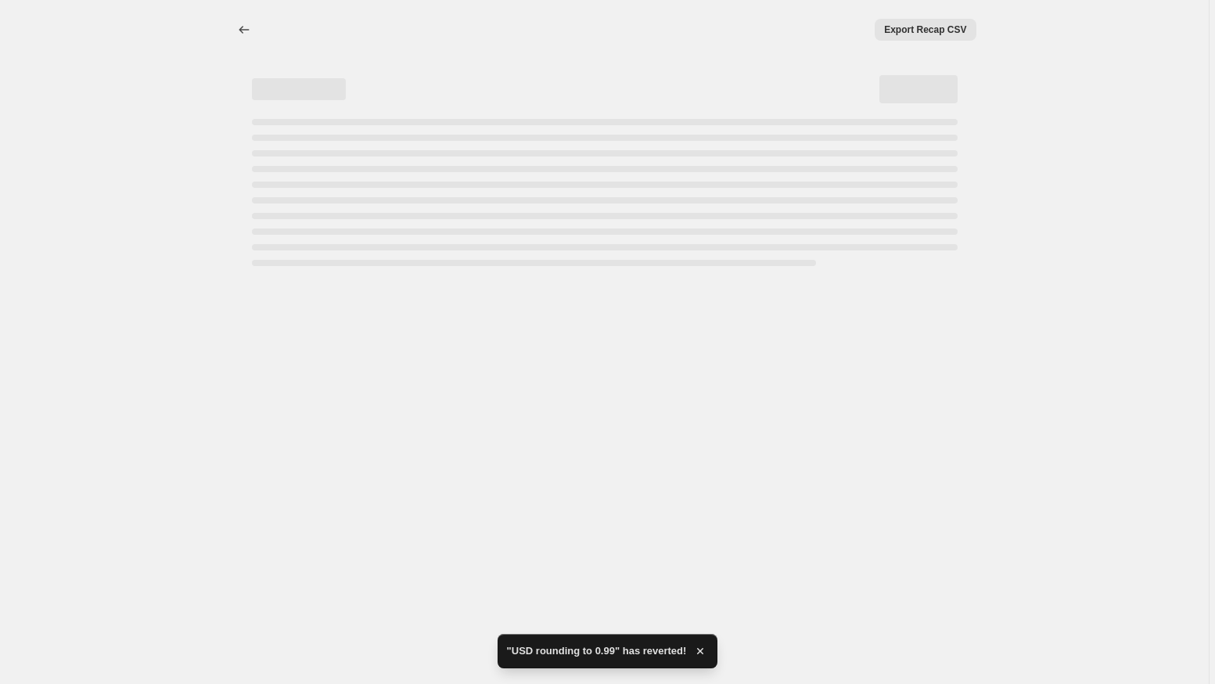
select select "percentage"
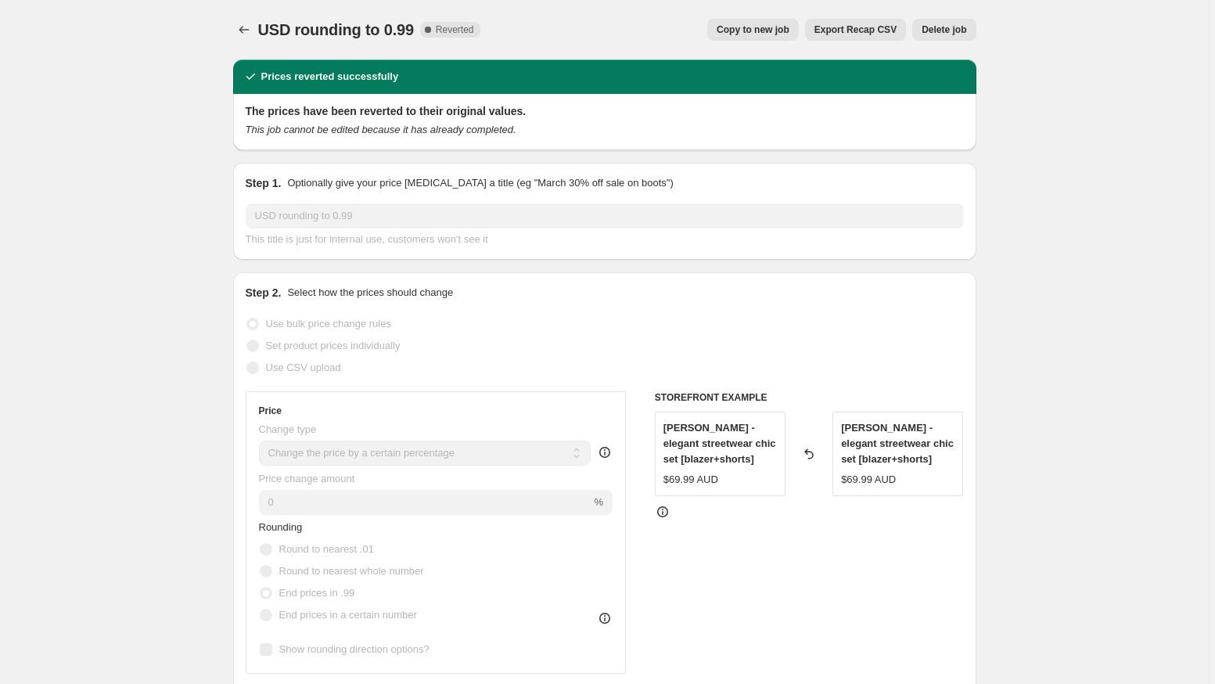
click at [951, 20] on button "Delete job" at bounding box center [943, 30] width 63 height 22
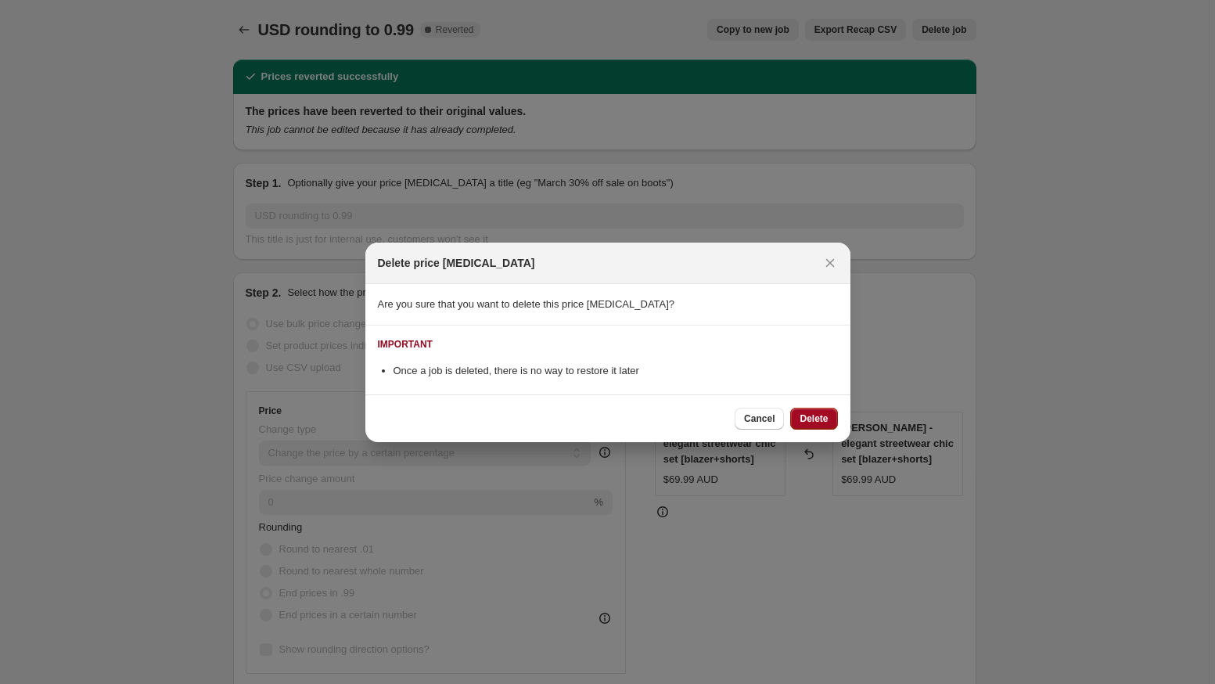
click at [817, 414] on span "Delete" at bounding box center [813, 418] width 28 height 13
